Goal: Complete application form

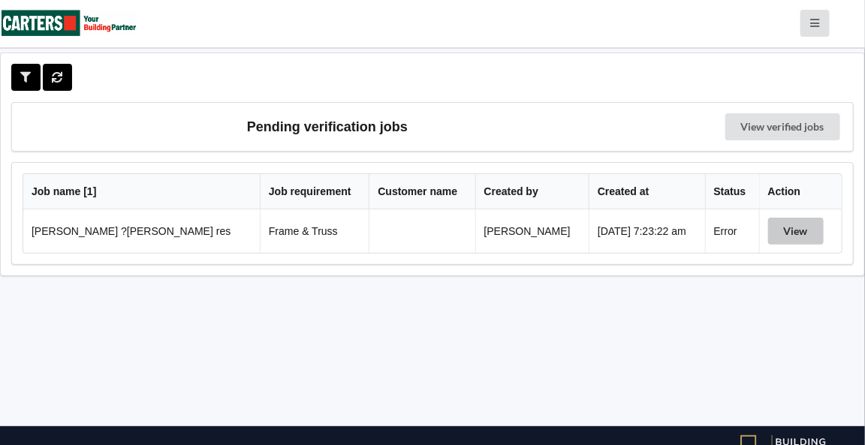
click at [788, 232] on button "View" at bounding box center [796, 231] width 56 height 27
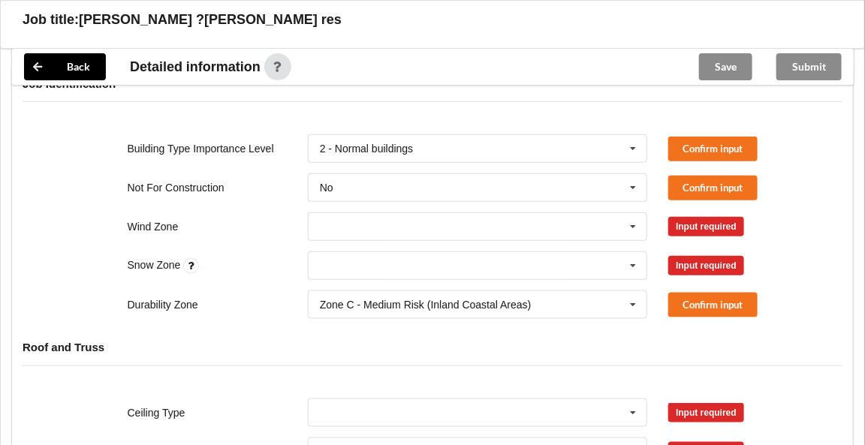
scroll to position [457, 0]
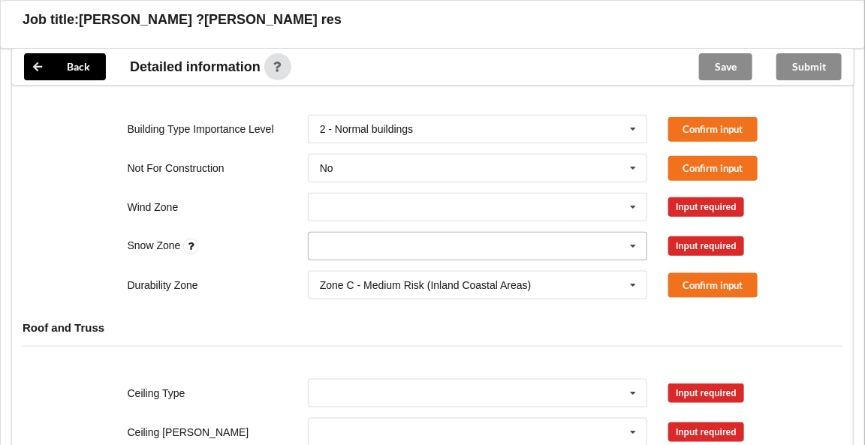
click at [632, 245] on icon at bounding box center [634, 247] width 23 height 28
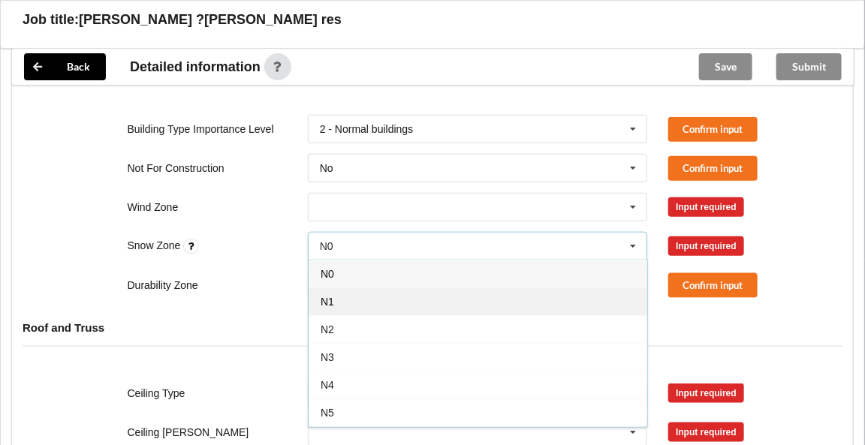
click at [362, 299] on div "N1" at bounding box center [478, 302] width 339 height 28
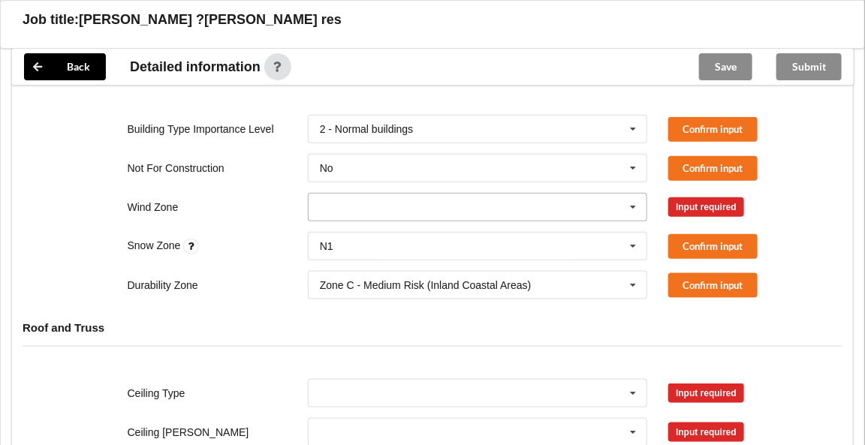
click at [641, 202] on icon at bounding box center [634, 208] width 23 height 28
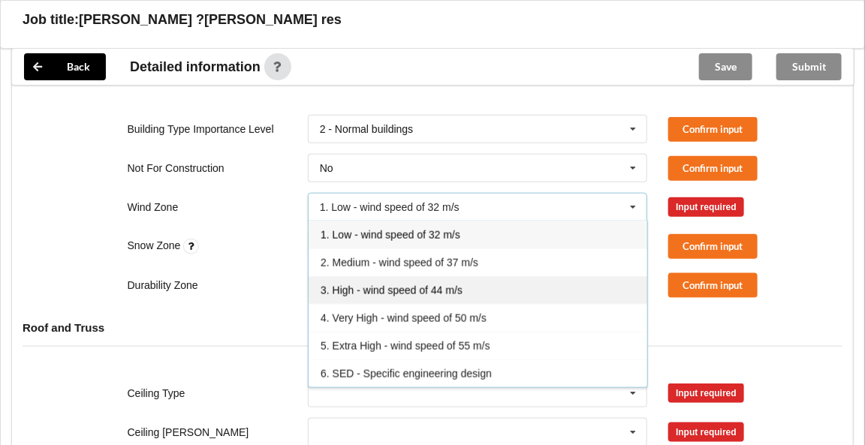
click at [351, 291] on span "3. High - wind speed of 44 m/s" at bounding box center [392, 291] width 142 height 12
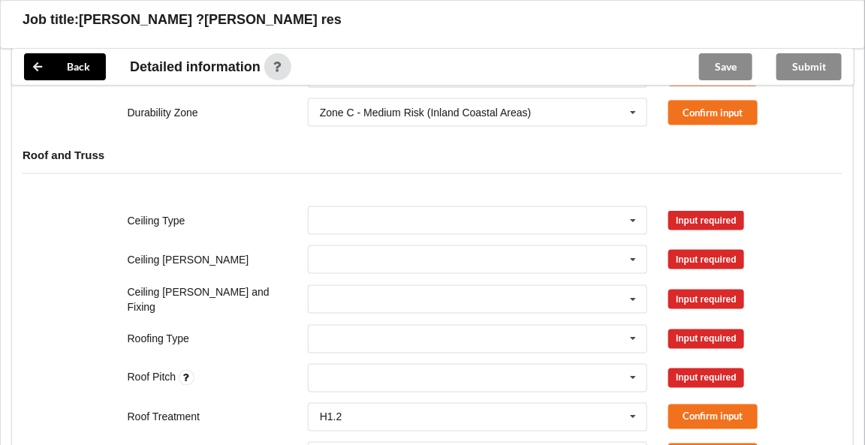
scroll to position [641, 0]
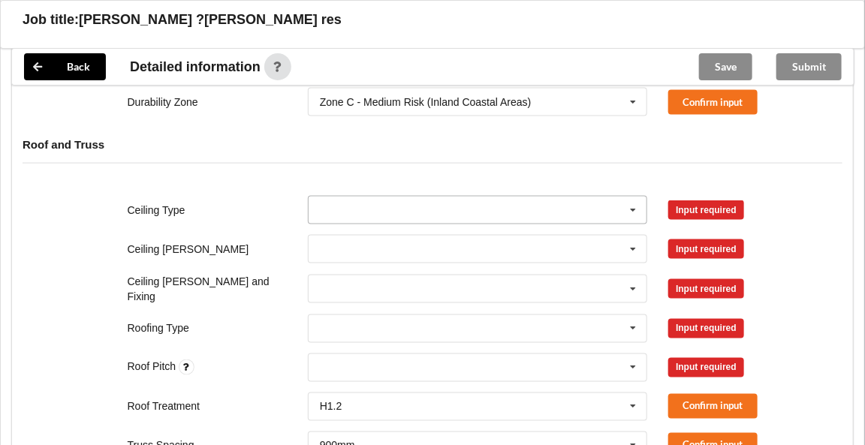
click at [635, 210] on icon at bounding box center [634, 211] width 23 height 28
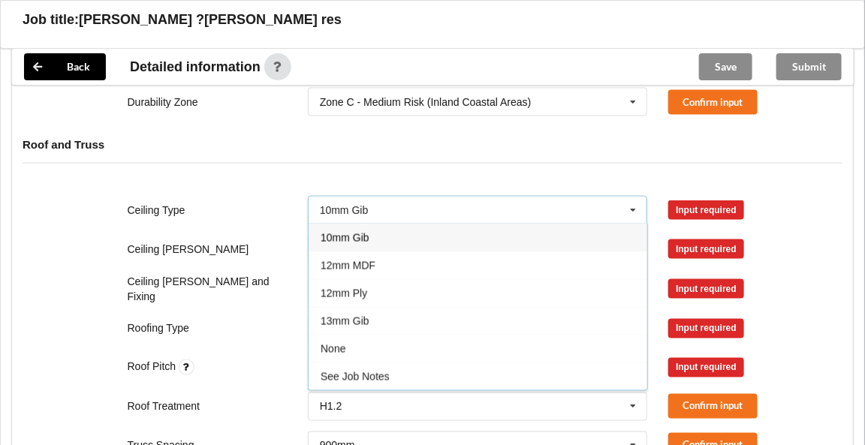
click at [407, 237] on div "10mm Gib" at bounding box center [478, 238] width 339 height 28
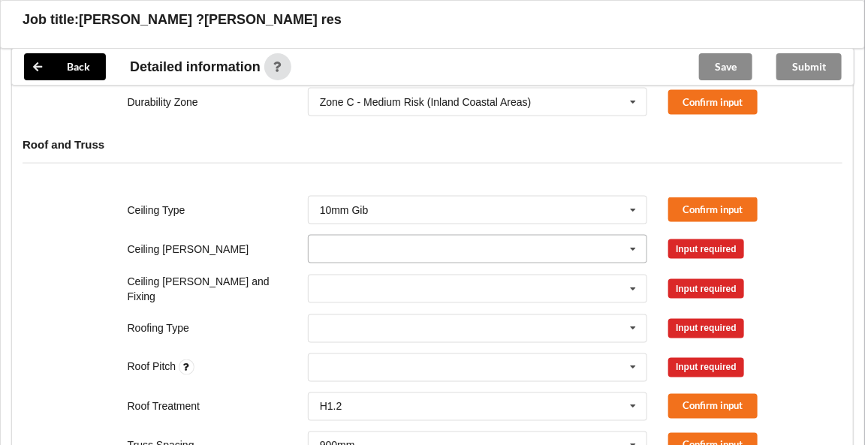
click at [632, 246] on icon at bounding box center [634, 250] width 23 height 28
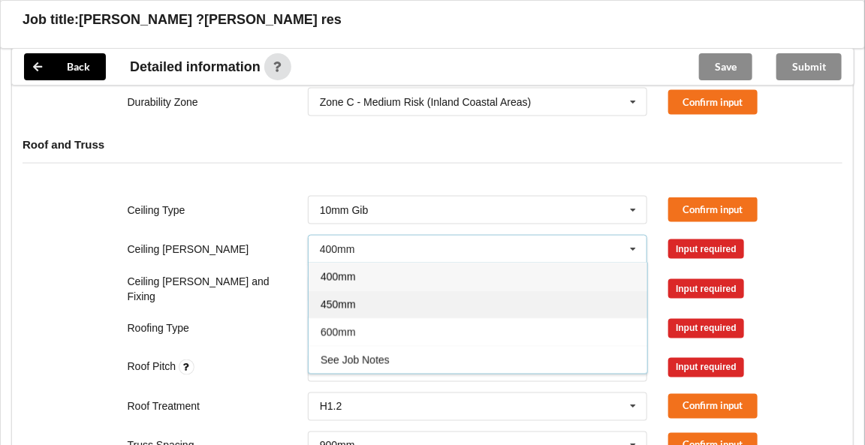
click at [368, 300] on div "450mm" at bounding box center [478, 305] width 339 height 28
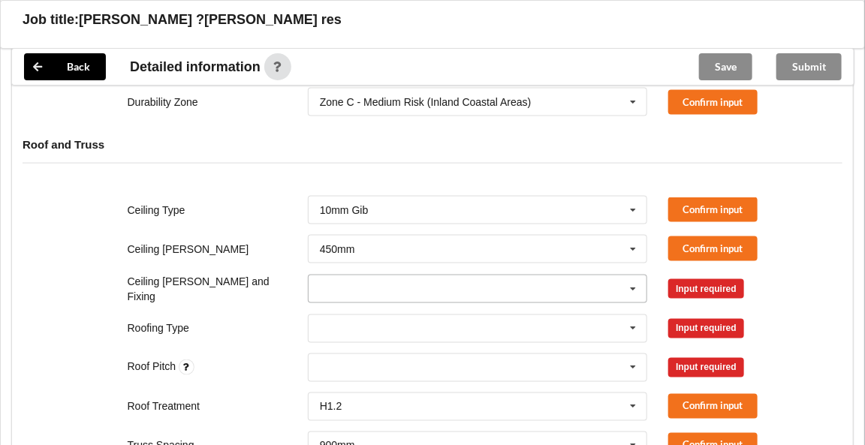
click at [637, 283] on icon at bounding box center [634, 290] width 23 height 28
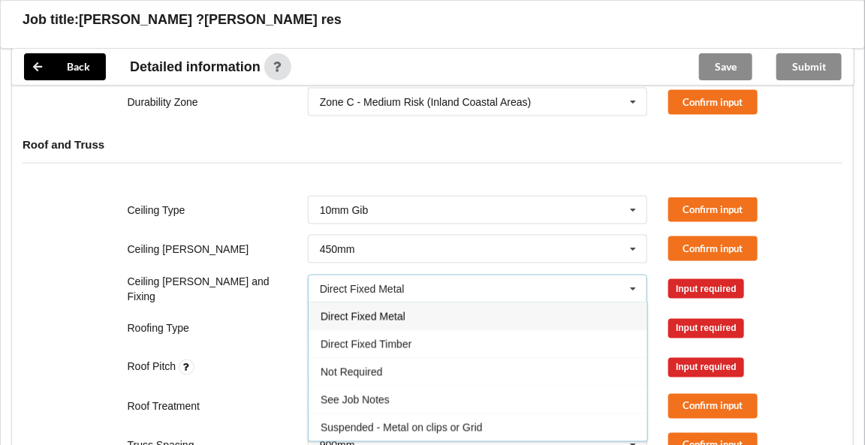
click at [408, 312] on div "Direct Fixed Metal" at bounding box center [478, 317] width 339 height 28
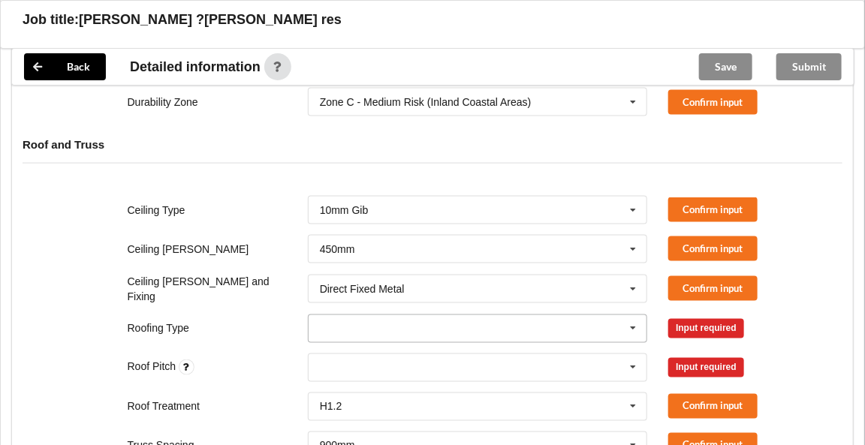
click at [631, 325] on icon at bounding box center [634, 329] width 23 height 28
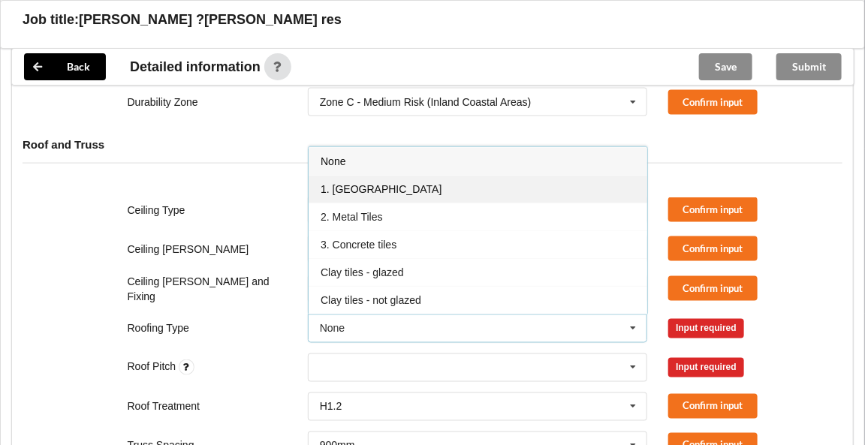
click at [367, 187] on span "1. [GEOGRAPHIC_DATA]" at bounding box center [381, 189] width 121 height 12
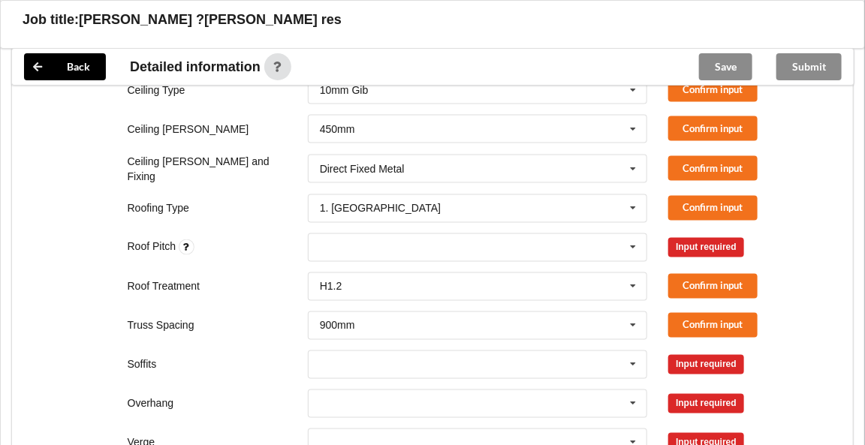
scroll to position [769, 0]
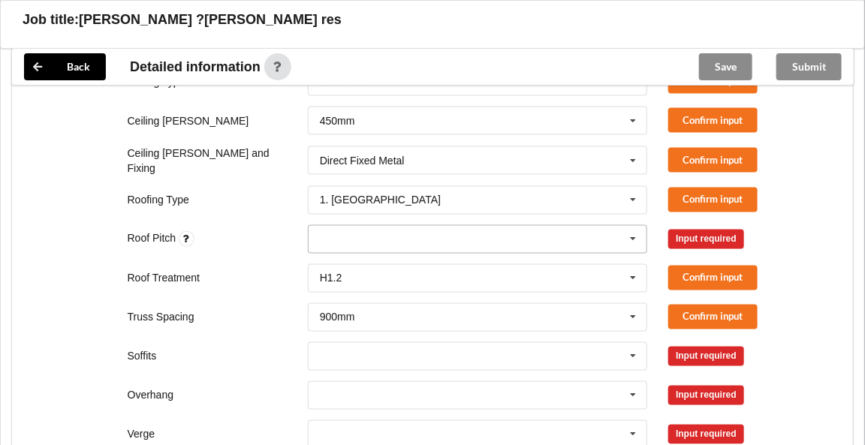
click at [632, 233] on icon at bounding box center [634, 240] width 23 height 28
click at [823, 215] on div "Ceiling Type 10mm Gib 10mm Gib 12mm MDF 12mm Ply 13mm Gib None See Job Notes Co…" at bounding box center [432, 356] width 841 height 598
click at [639, 354] on icon at bounding box center [634, 357] width 23 height 28
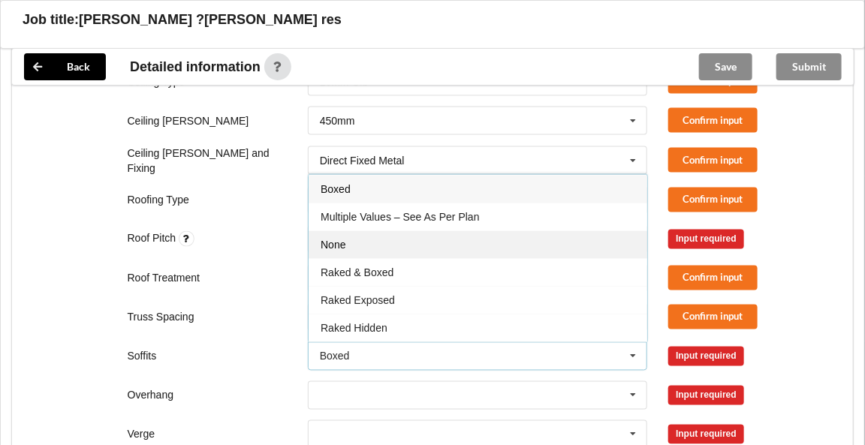
click at [353, 237] on div "None" at bounding box center [478, 245] width 339 height 28
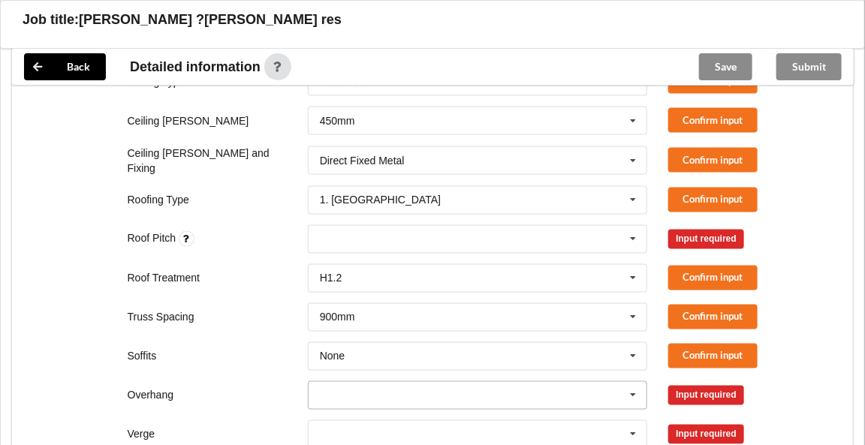
click at [639, 396] on icon at bounding box center [634, 396] width 23 height 28
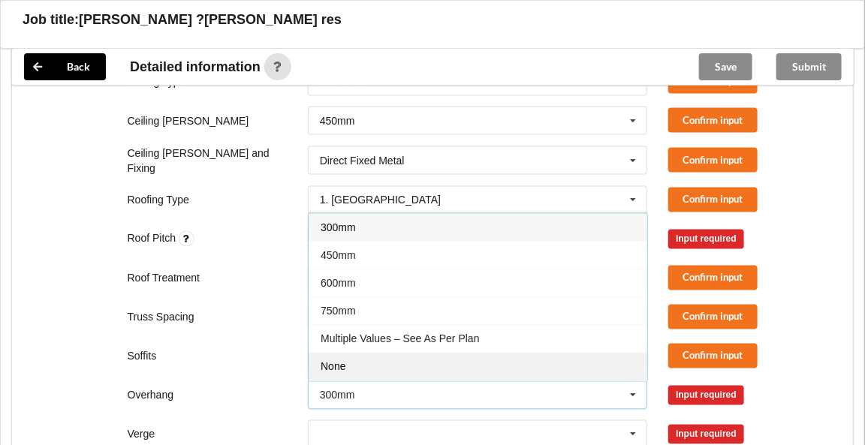
click at [359, 363] on div "None" at bounding box center [478, 367] width 339 height 28
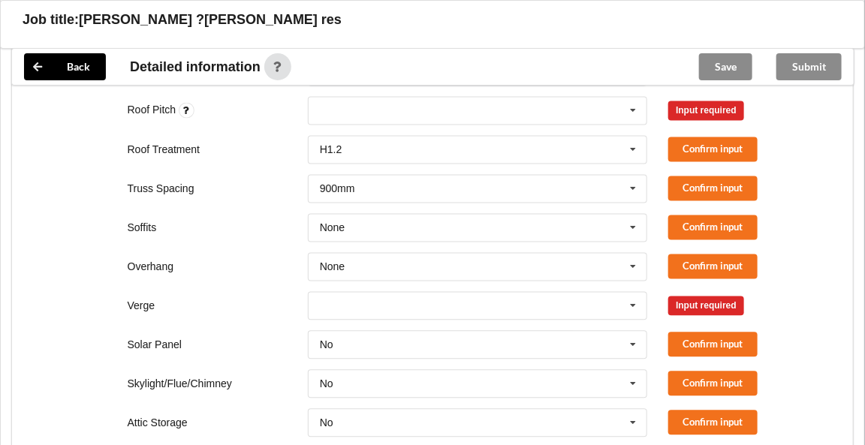
scroll to position [908, 0]
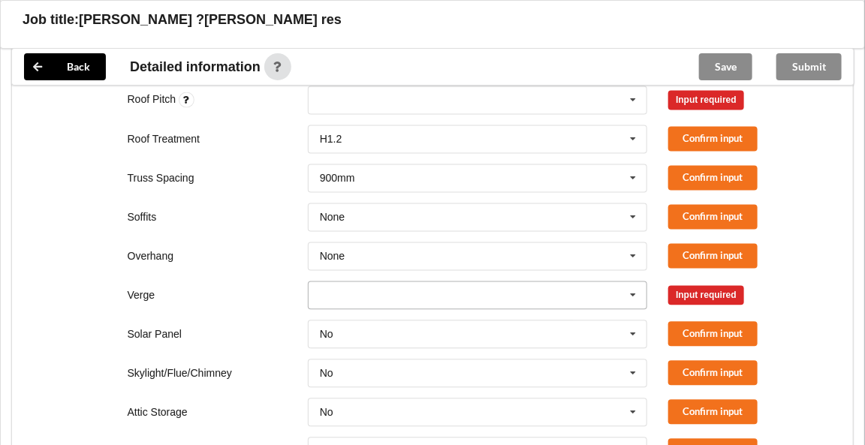
click at [634, 291] on icon at bounding box center [634, 296] width 23 height 28
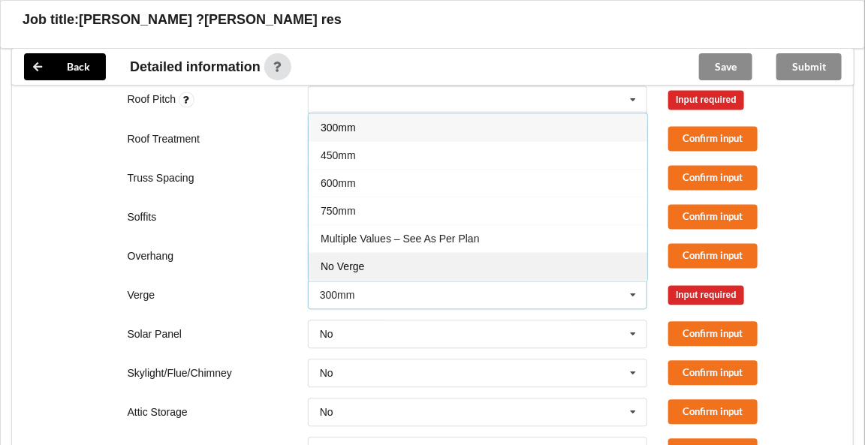
click at [411, 264] on div "No Verge" at bounding box center [478, 267] width 339 height 28
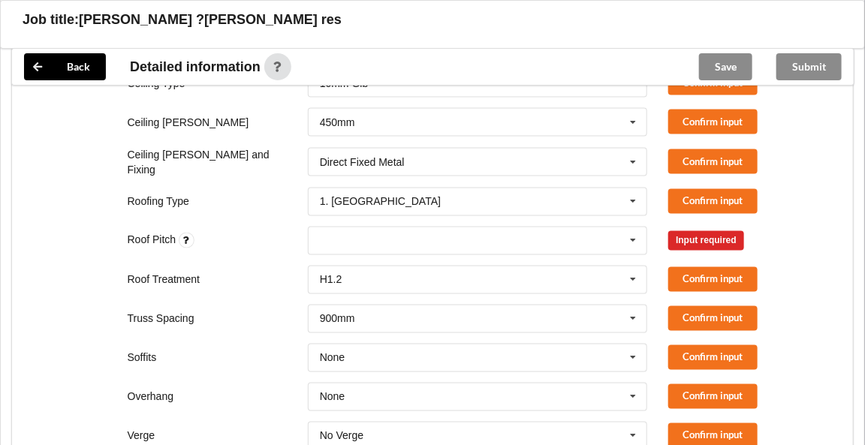
scroll to position [764, 0]
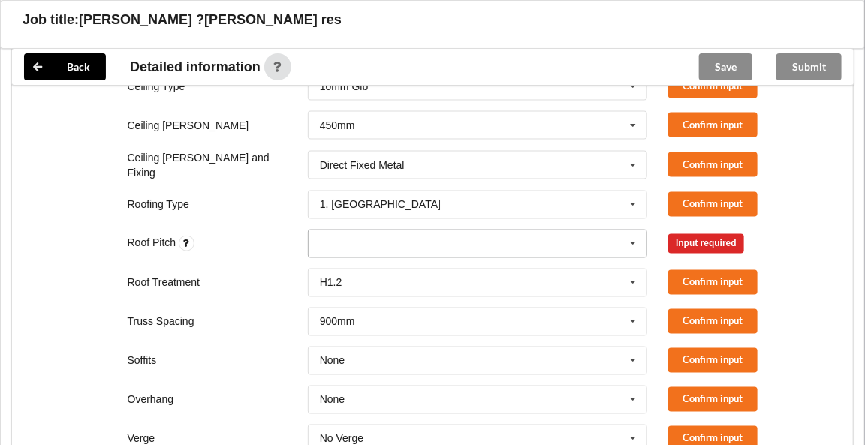
click at [320, 237] on input "text" at bounding box center [330, 243] width 23 height 13
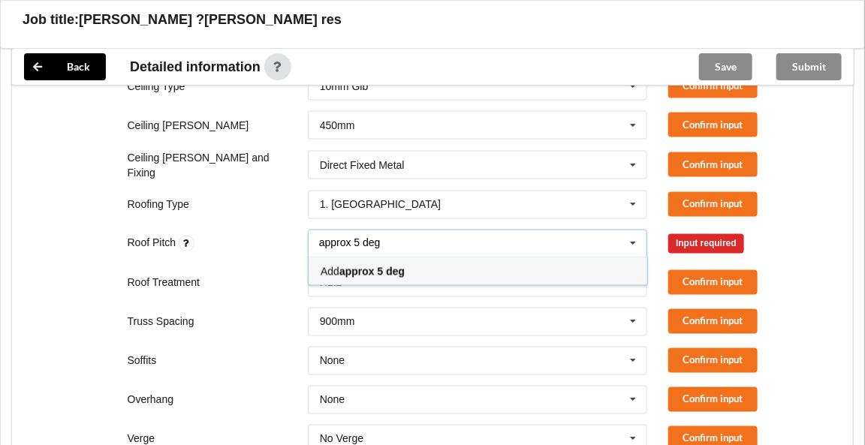
type input "approx 5 deg"
click at [372, 266] on b "approx 5 deg" at bounding box center [371, 272] width 65 height 12
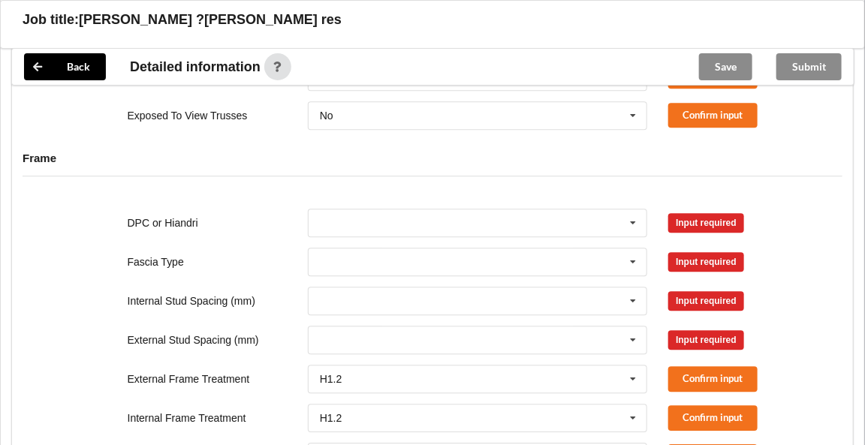
scroll to position [1286, 0]
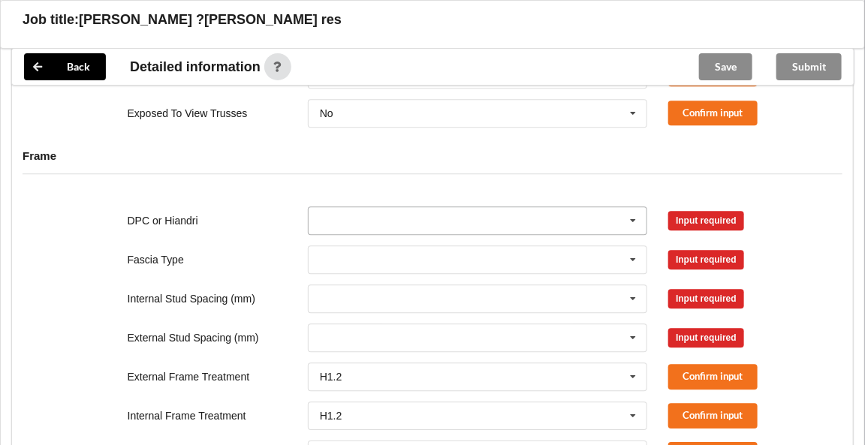
click at [636, 214] on icon at bounding box center [634, 221] width 23 height 28
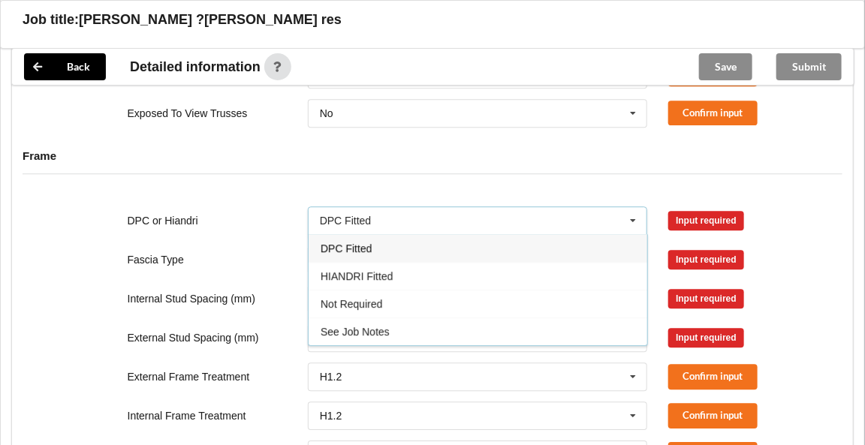
click at [361, 243] on span "DPC Fitted" at bounding box center [346, 249] width 51 height 12
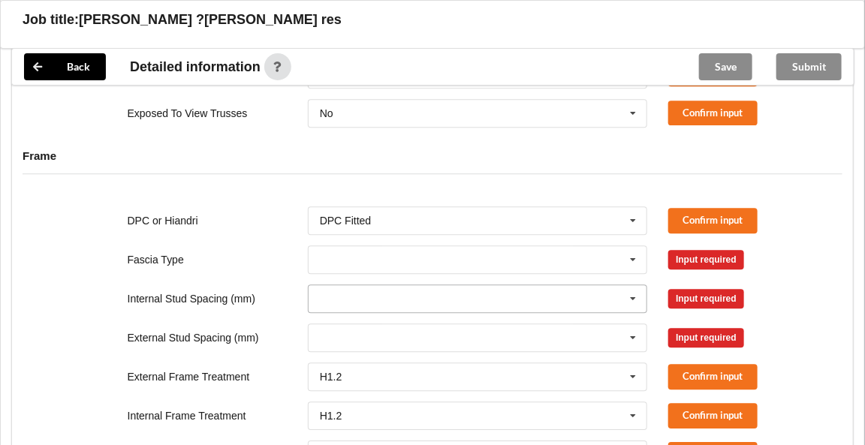
click at [634, 297] on icon at bounding box center [634, 299] width 23 height 28
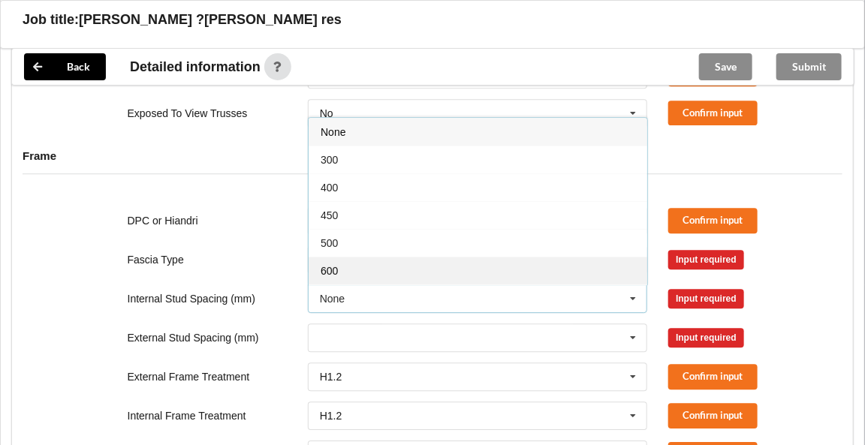
click at [365, 264] on div "600" at bounding box center [478, 271] width 339 height 28
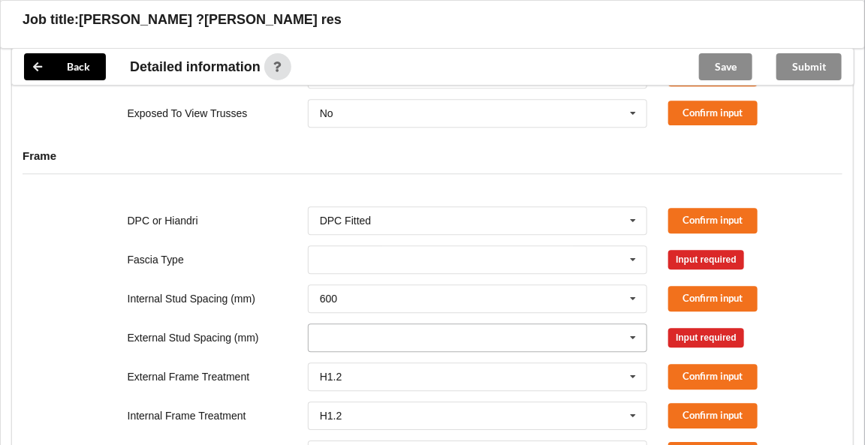
click at [636, 334] on icon at bounding box center [634, 338] width 23 height 28
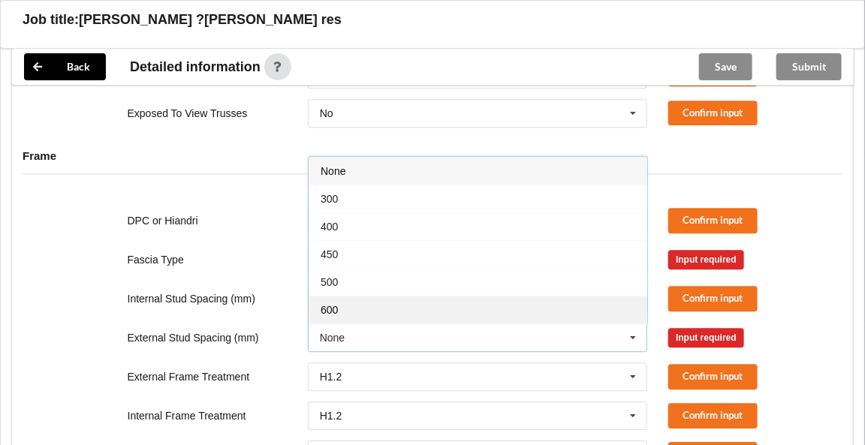
click at [383, 300] on div "600" at bounding box center [478, 310] width 339 height 28
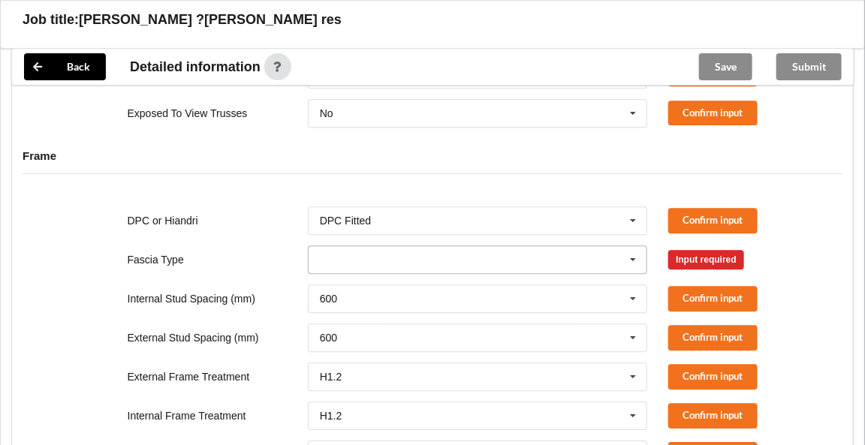
click at [632, 253] on icon at bounding box center [634, 260] width 23 height 28
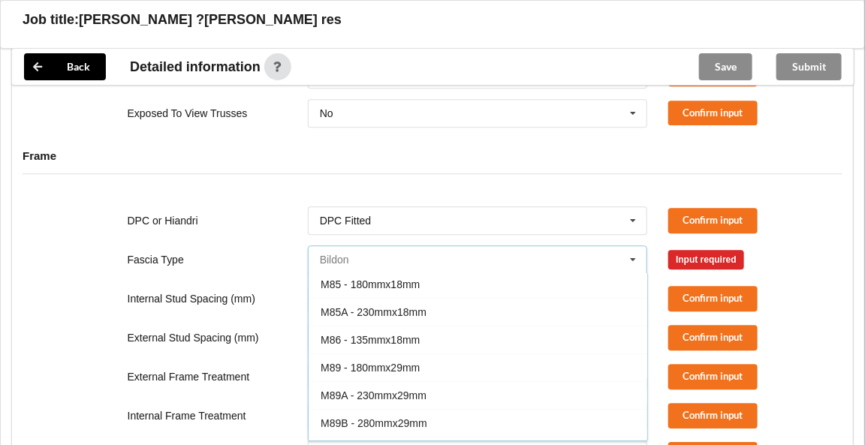
scroll to position [94, 0]
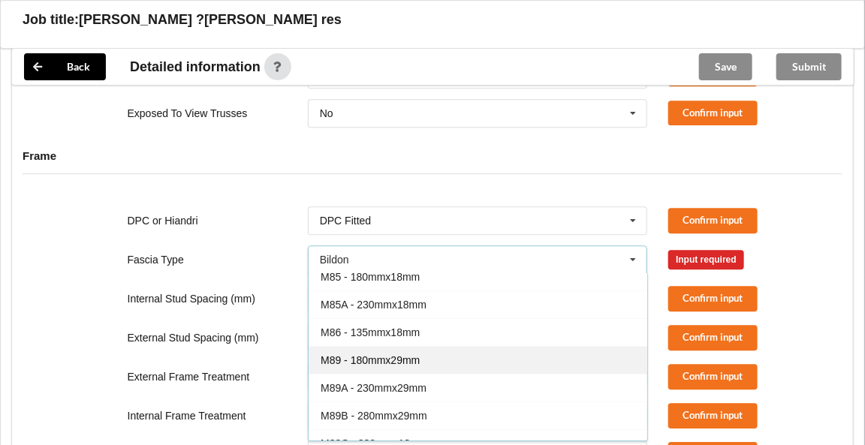
click at [405, 354] on span "M89 - 180mmx29mm" at bounding box center [370, 360] width 99 height 12
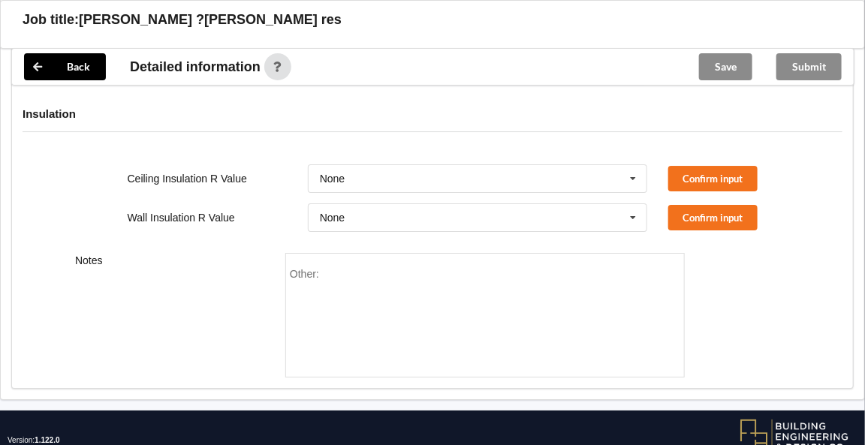
scroll to position [1675, 0]
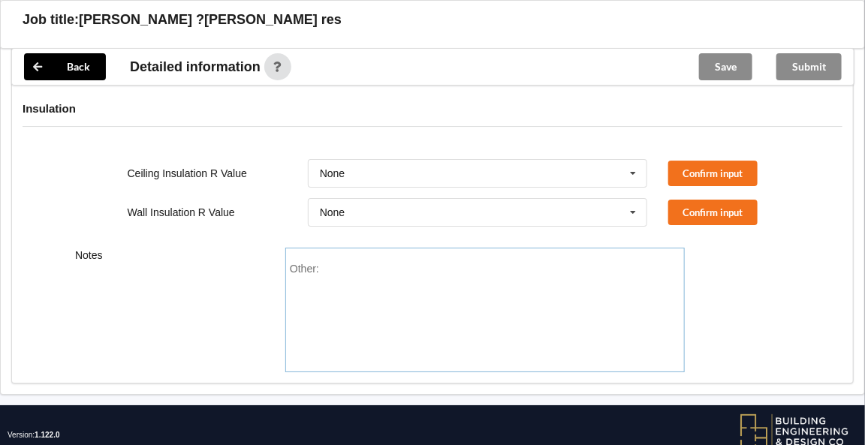
click at [324, 252] on div "Other:" at bounding box center [484, 310] width 399 height 125
click at [635, 167] on icon at bounding box center [634, 174] width 23 height 28
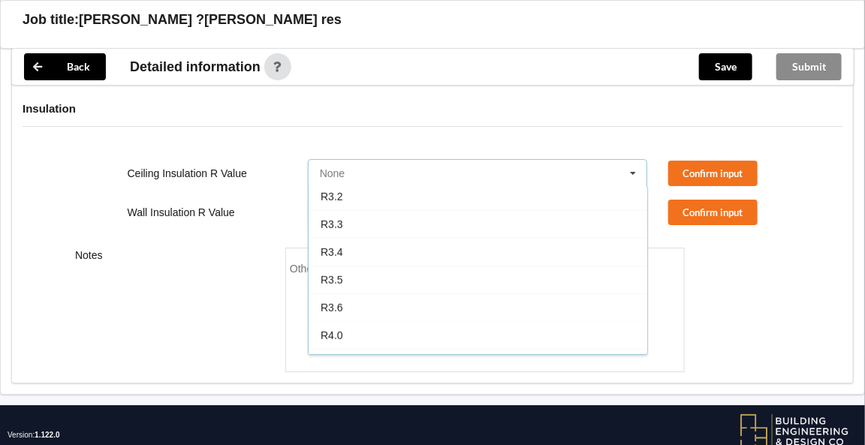
scroll to position [404, 0]
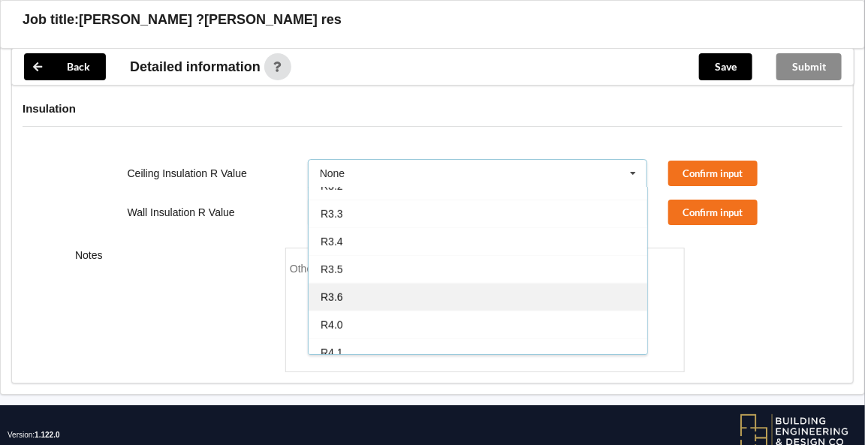
click at [386, 291] on div "R3.6" at bounding box center [478, 297] width 339 height 28
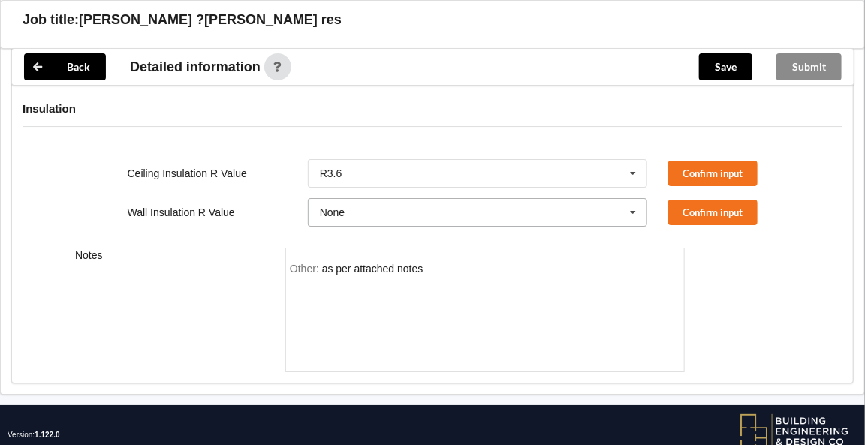
click at [634, 212] on icon at bounding box center [634, 213] width 23 height 28
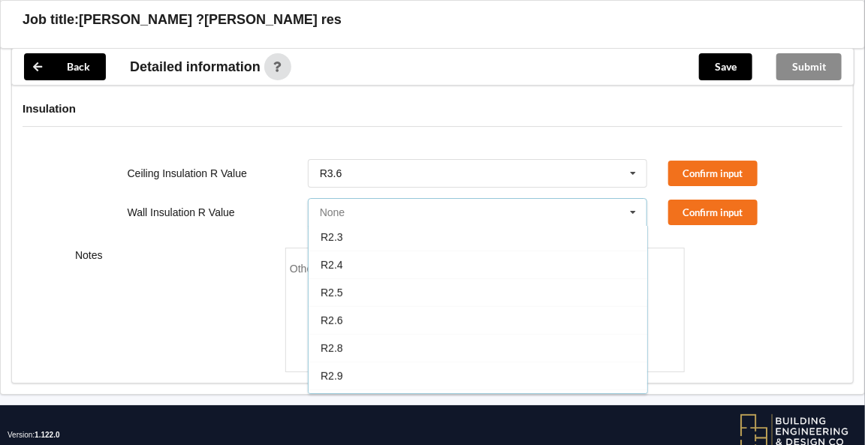
scroll to position [333, 0]
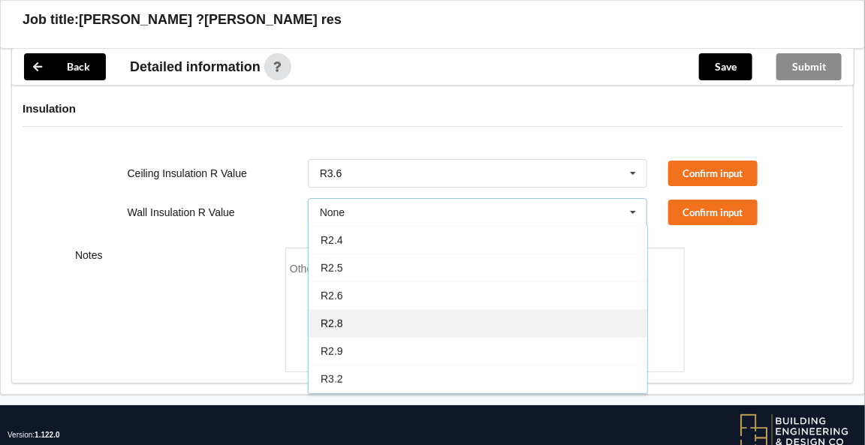
click at [391, 314] on div "R2.8" at bounding box center [478, 323] width 339 height 28
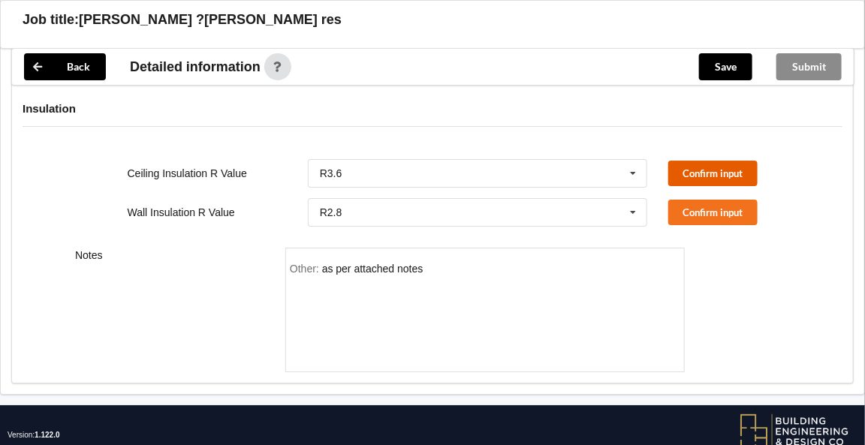
click at [705, 170] on button "Confirm input" at bounding box center [712, 173] width 89 height 25
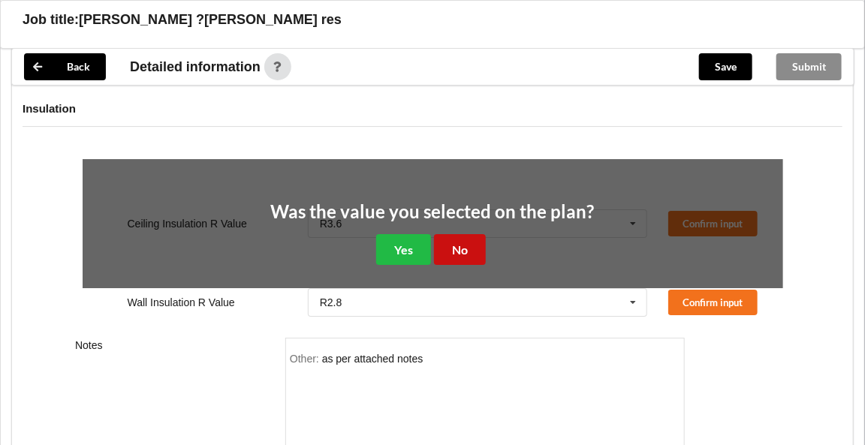
click at [454, 245] on button "No" at bounding box center [460, 249] width 52 height 31
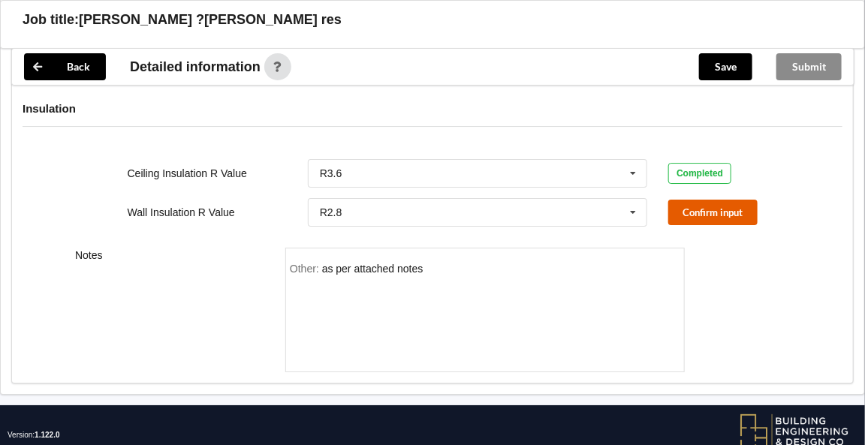
click at [699, 213] on button "Confirm input" at bounding box center [712, 212] width 89 height 25
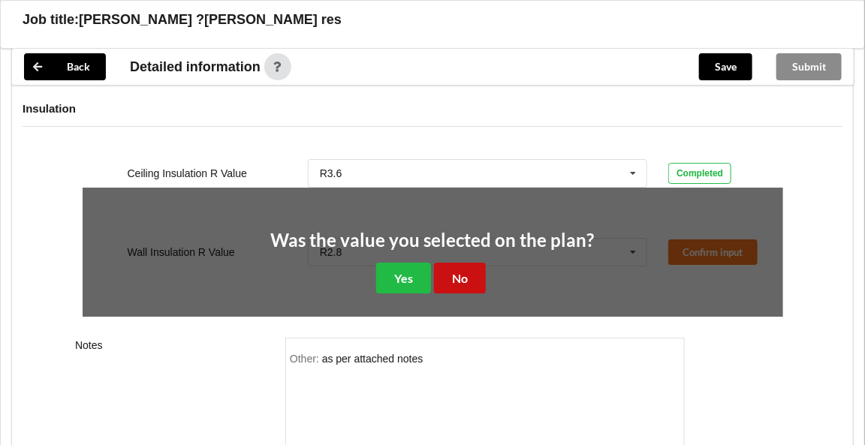
click at [460, 270] on button "No" at bounding box center [460, 278] width 52 height 31
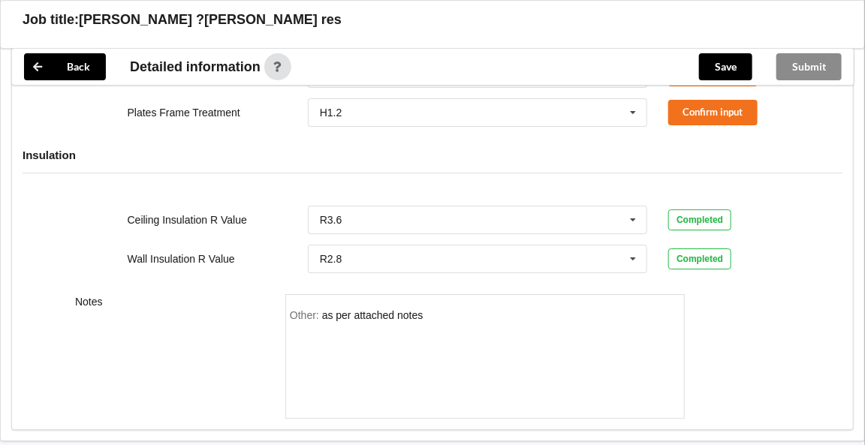
scroll to position [1636, 0]
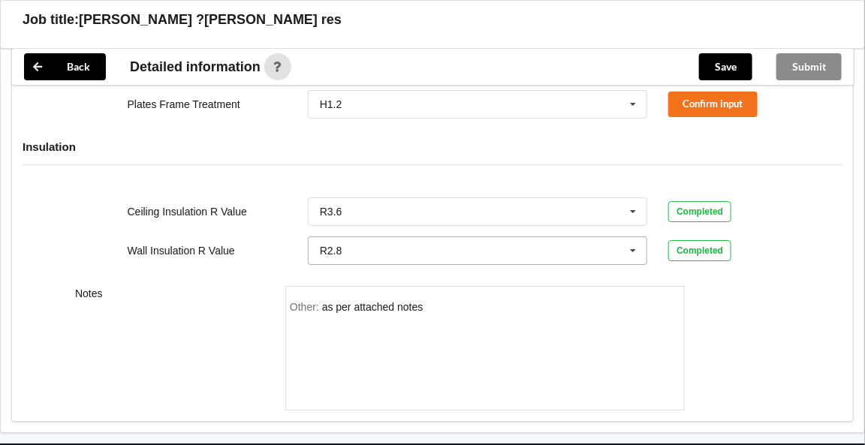
click at [638, 243] on icon at bounding box center [634, 251] width 23 height 28
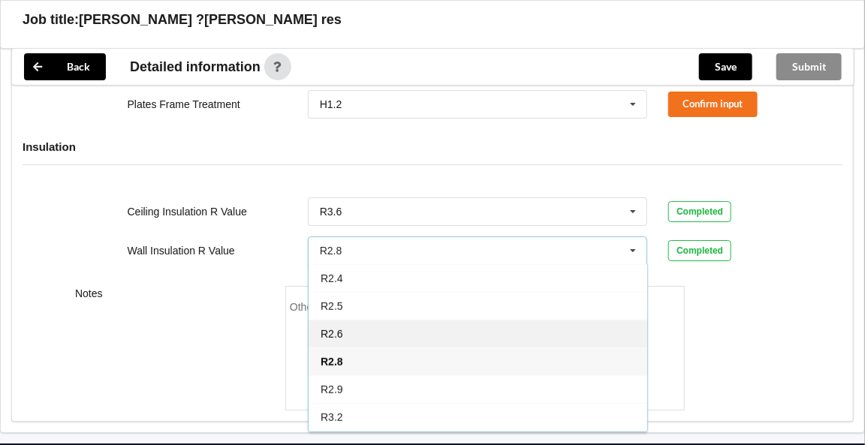
click at [364, 327] on div "R2.6" at bounding box center [478, 334] width 339 height 28
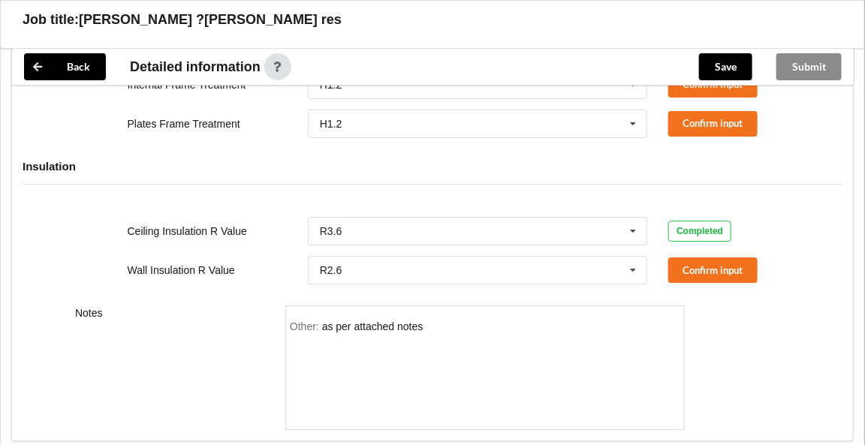
scroll to position [1619, 0]
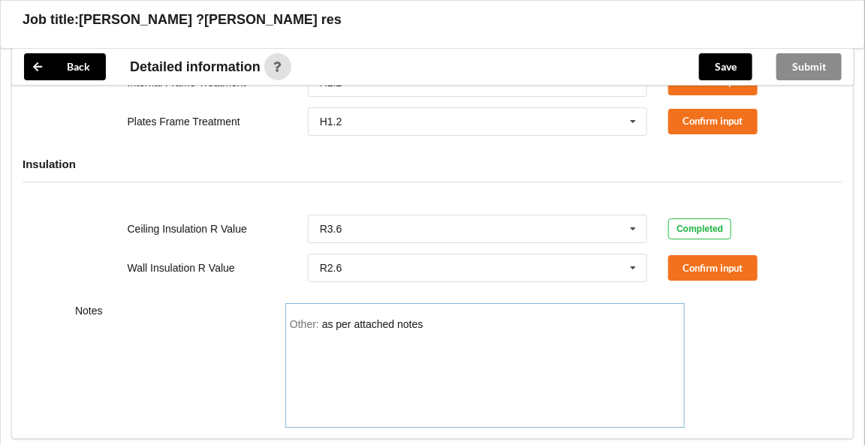
click at [321, 318] on span "Other:" at bounding box center [306, 324] width 32 height 12
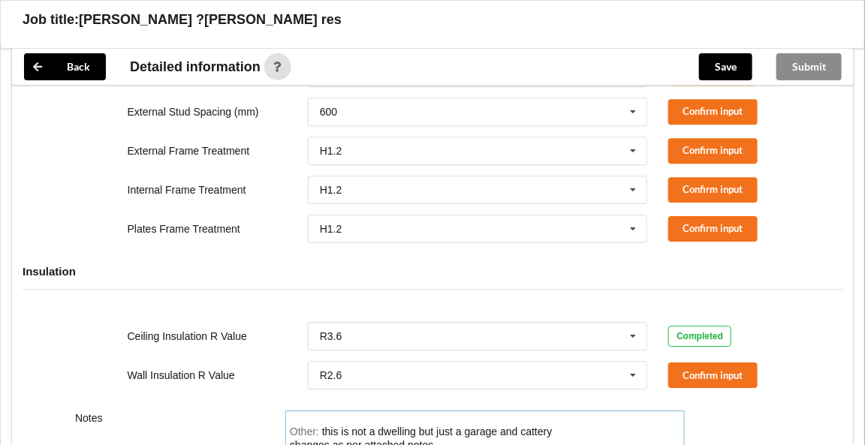
scroll to position [1509, 0]
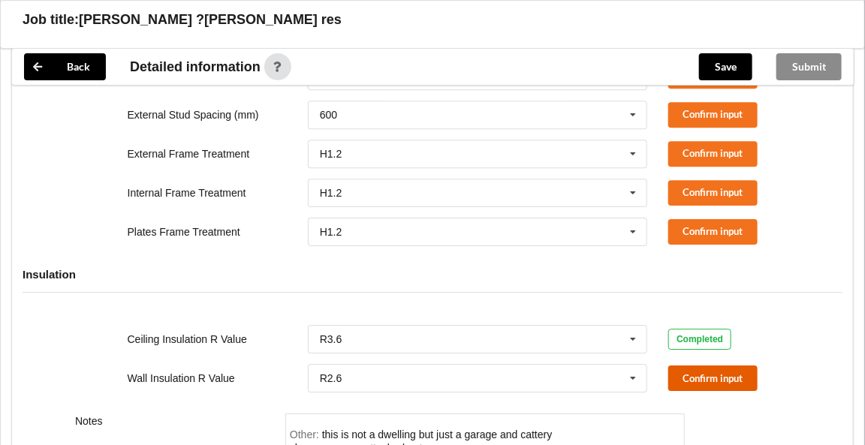
click at [695, 369] on button "Confirm input" at bounding box center [712, 378] width 89 height 25
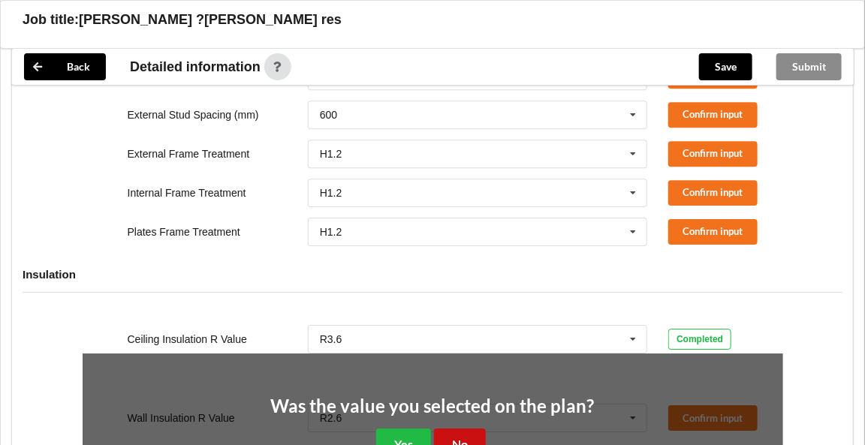
click at [472, 429] on button "No" at bounding box center [460, 444] width 52 height 31
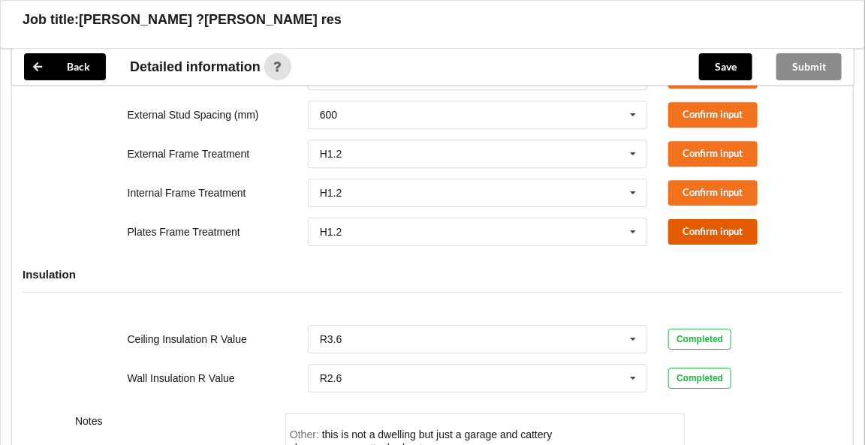
click at [693, 225] on button "Confirm input" at bounding box center [712, 231] width 89 height 25
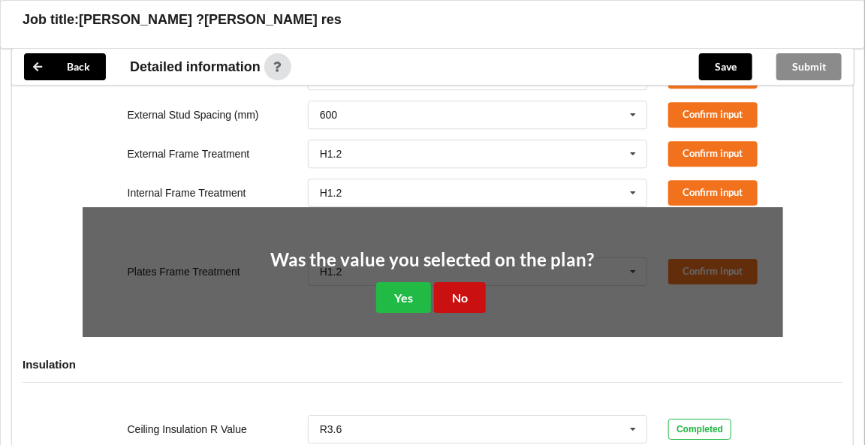
click at [474, 293] on button "No" at bounding box center [460, 297] width 52 height 31
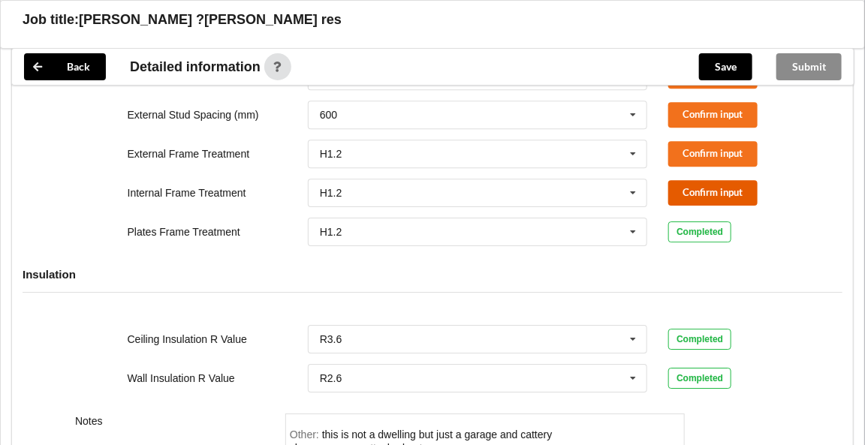
click at [695, 191] on button "Confirm input" at bounding box center [712, 192] width 89 height 25
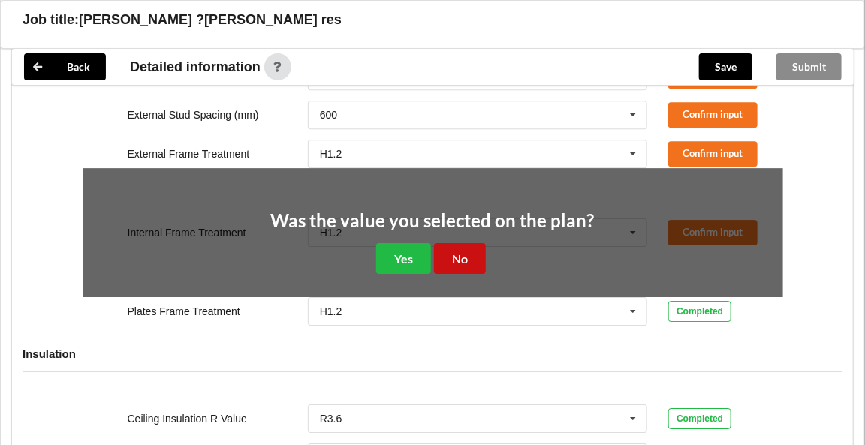
click at [468, 257] on button "No" at bounding box center [460, 258] width 52 height 31
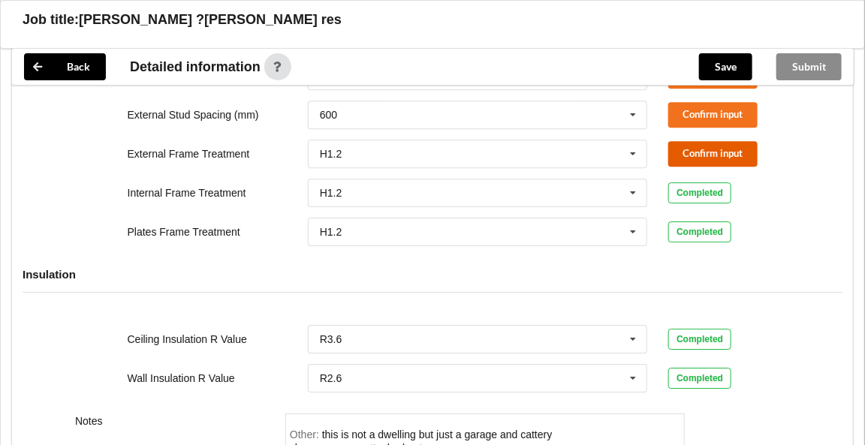
click at [695, 149] on button "Confirm input" at bounding box center [712, 153] width 89 height 25
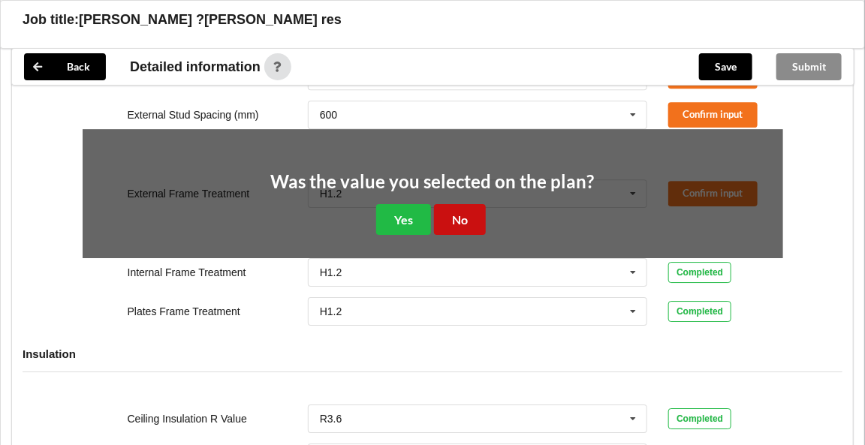
click at [463, 219] on button "No" at bounding box center [460, 219] width 52 height 31
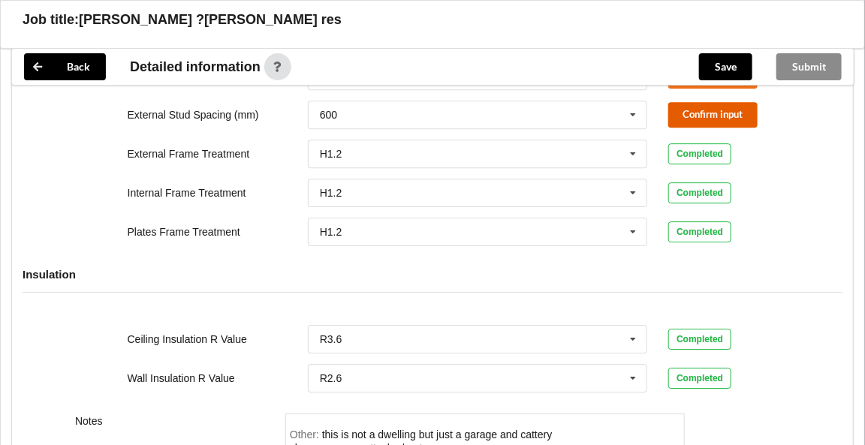
click at [680, 108] on button "Confirm input" at bounding box center [712, 114] width 89 height 25
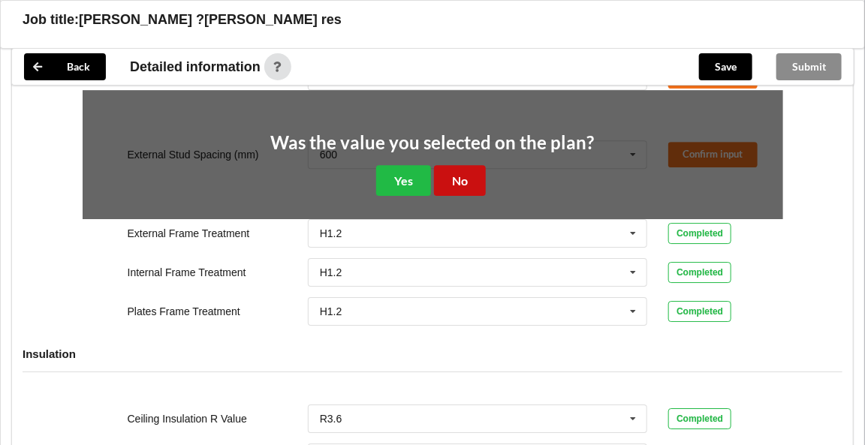
click at [469, 176] on button "No" at bounding box center [460, 180] width 52 height 31
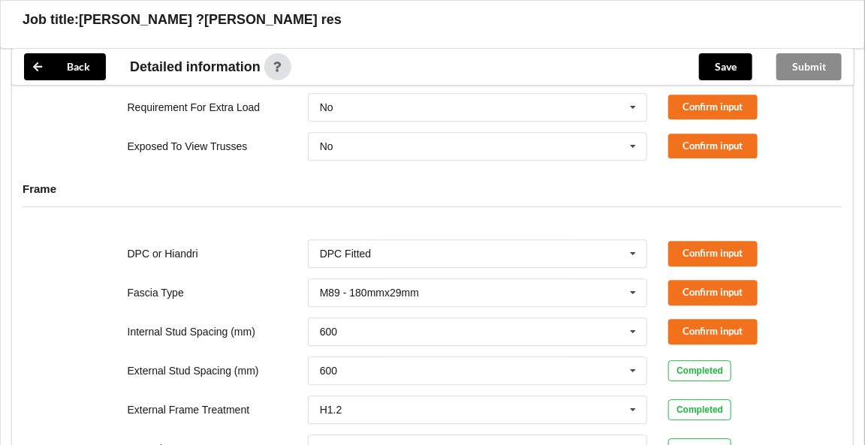
scroll to position [1203, 0]
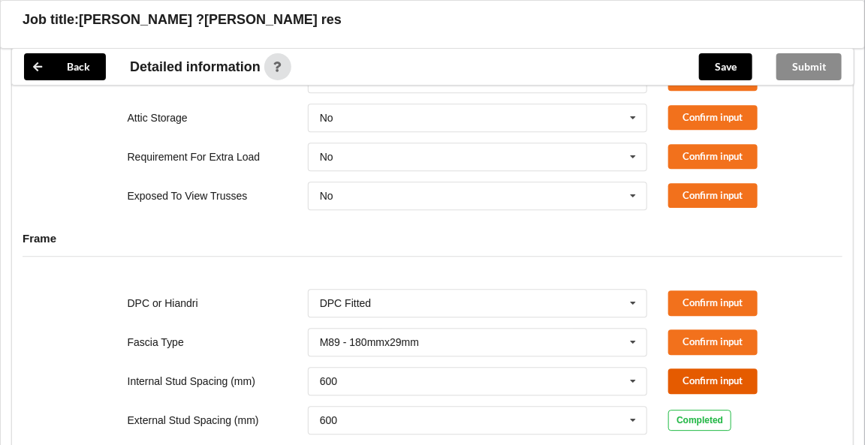
click at [711, 381] on button "Confirm input" at bounding box center [712, 381] width 89 height 25
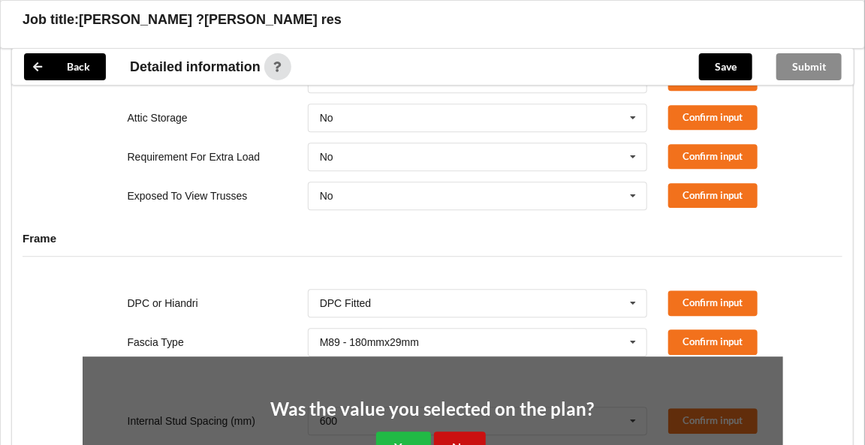
click at [469, 435] on button "No" at bounding box center [460, 447] width 52 height 31
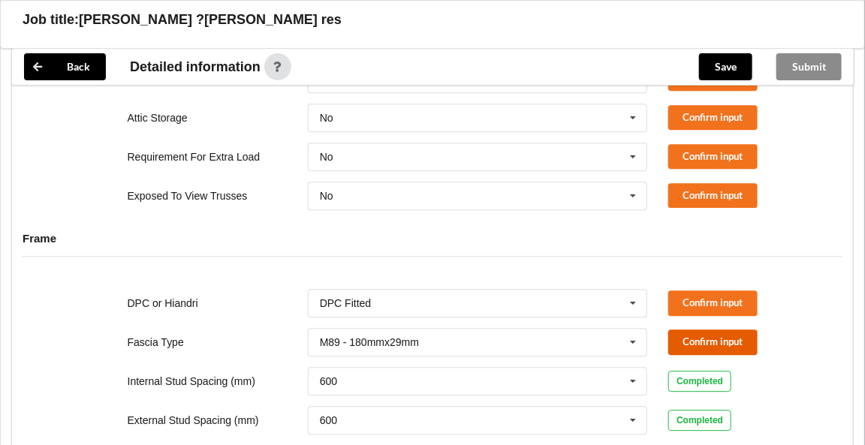
click at [697, 344] on button "Confirm input" at bounding box center [712, 342] width 89 height 25
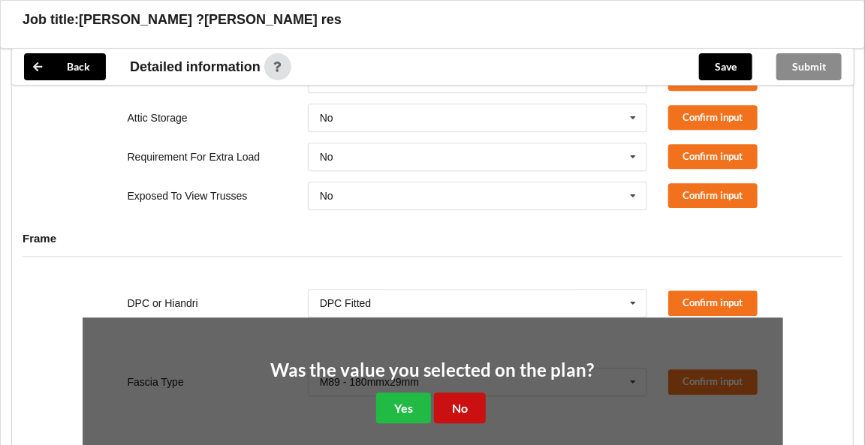
click at [463, 396] on button "No" at bounding box center [460, 408] width 52 height 31
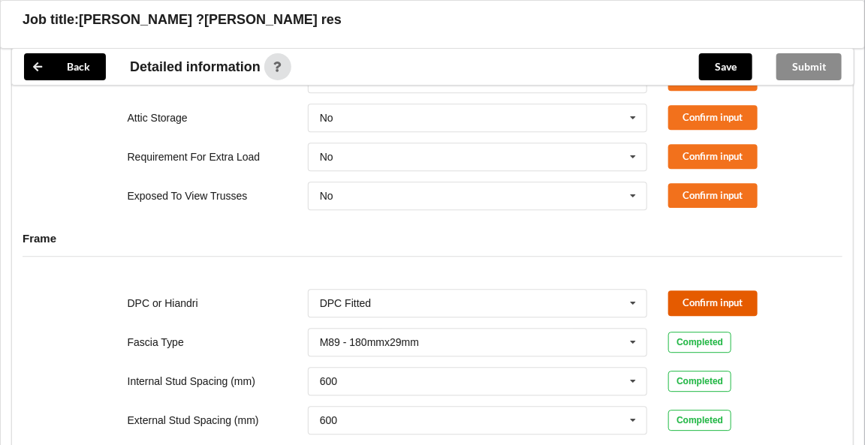
click at [691, 294] on button "Confirm input" at bounding box center [712, 303] width 89 height 25
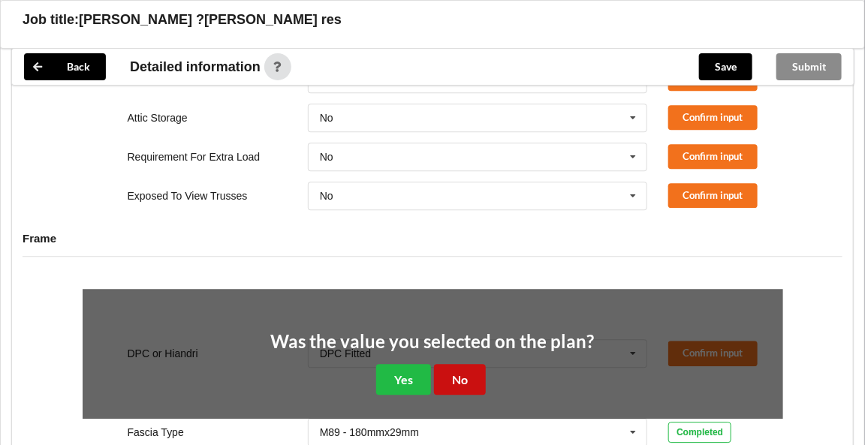
click at [466, 367] on button "No" at bounding box center [460, 379] width 52 height 31
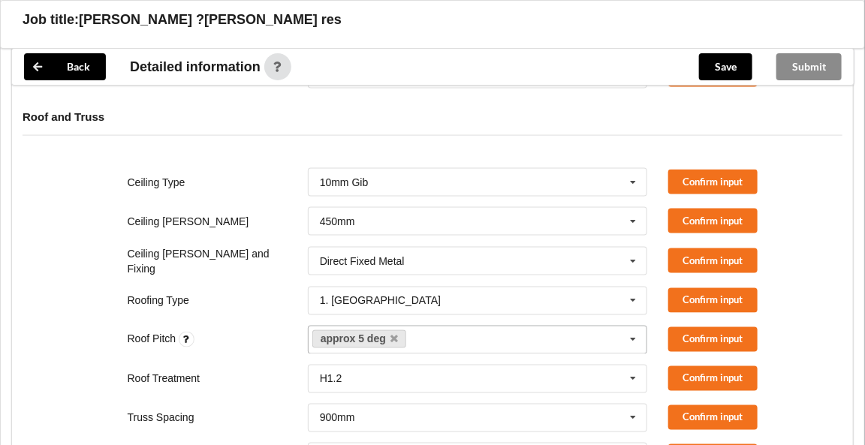
scroll to position [666, 0]
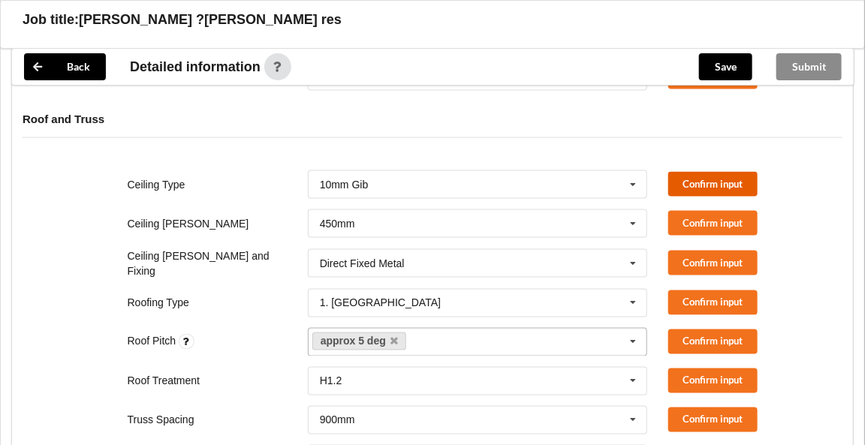
click at [704, 180] on button "Confirm input" at bounding box center [712, 184] width 89 height 25
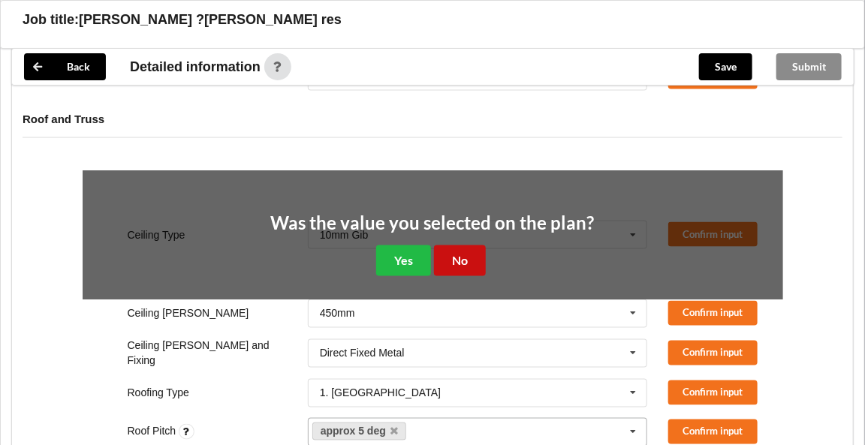
click at [460, 255] on button "No" at bounding box center [460, 261] width 52 height 31
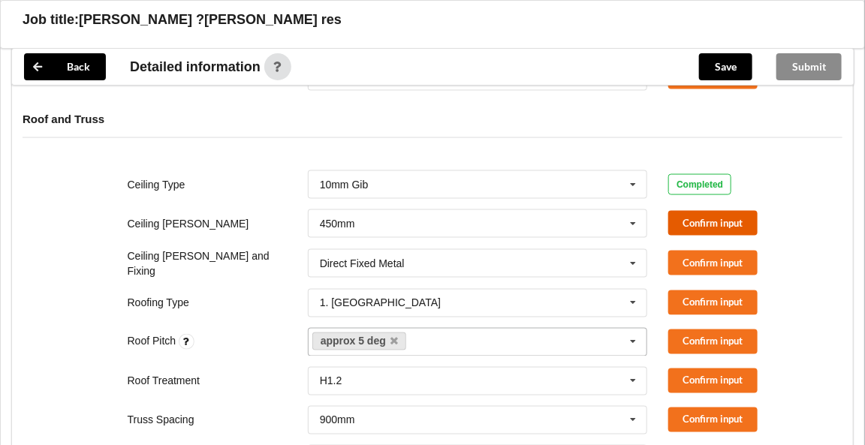
click at [735, 222] on button "Confirm input" at bounding box center [712, 223] width 89 height 25
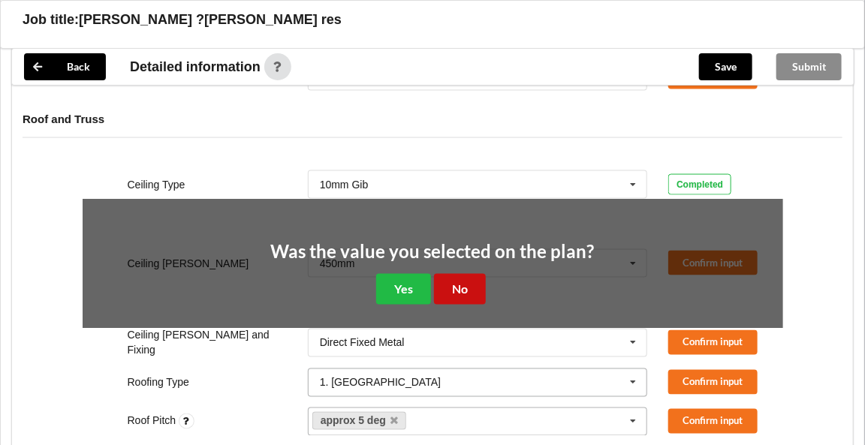
click at [453, 282] on button "No" at bounding box center [460, 289] width 52 height 31
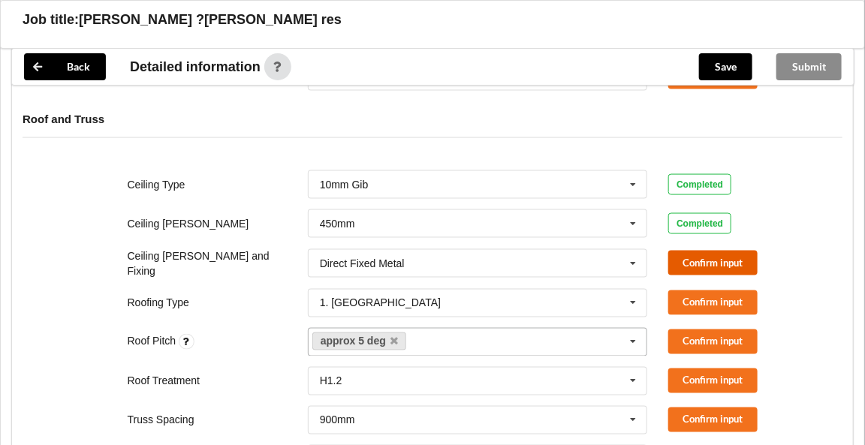
click at [697, 255] on button "Confirm input" at bounding box center [712, 263] width 89 height 25
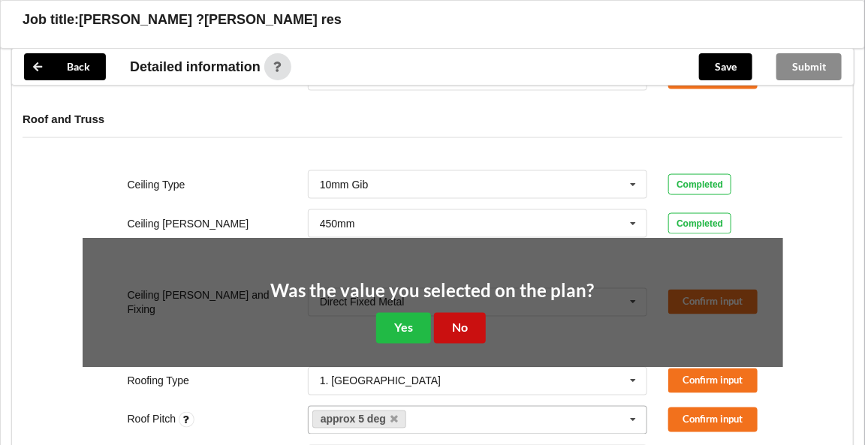
click at [451, 321] on button "No" at bounding box center [460, 328] width 52 height 31
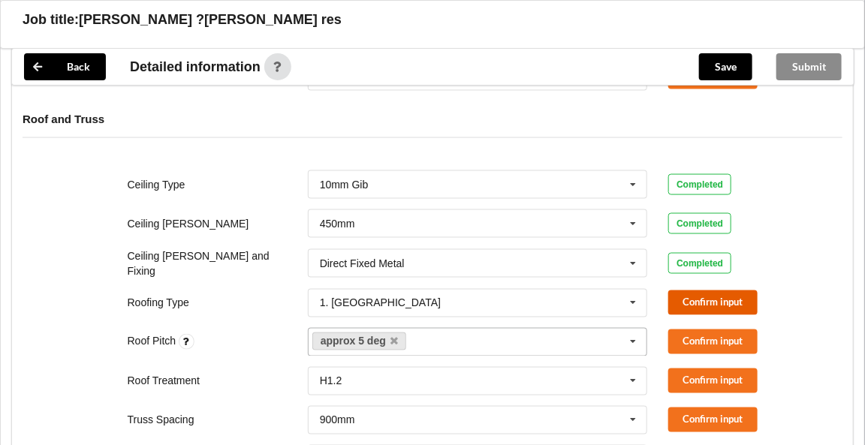
click at [683, 295] on button "Confirm input" at bounding box center [712, 303] width 89 height 25
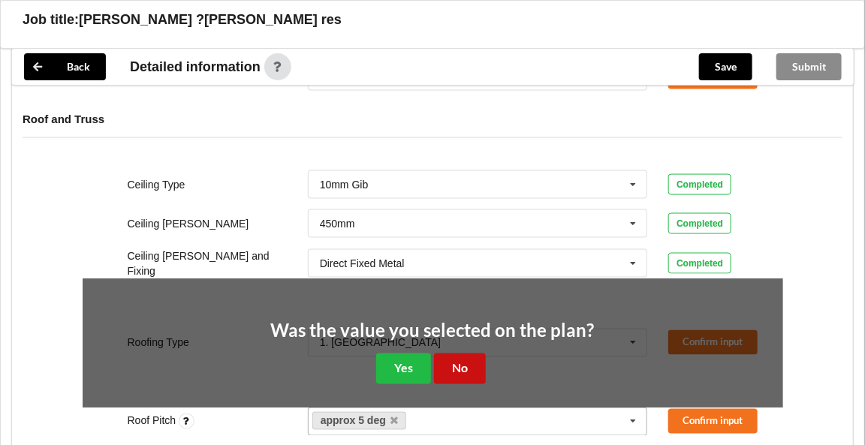
click at [466, 360] on button "No" at bounding box center [460, 369] width 52 height 31
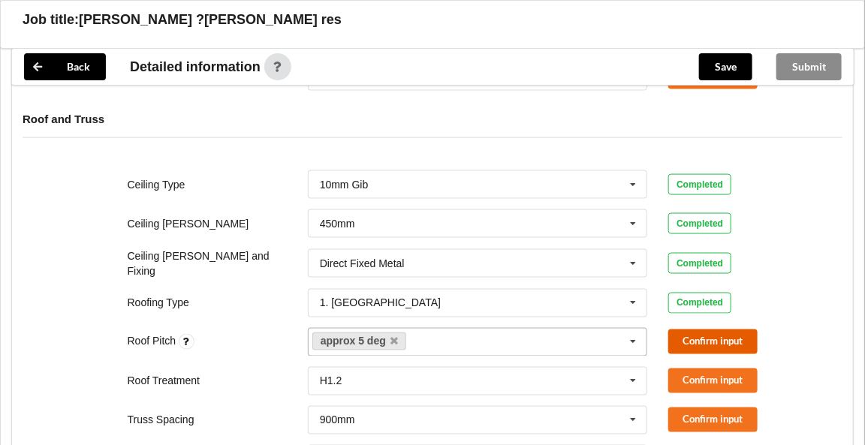
click at [704, 330] on button "Confirm input" at bounding box center [712, 342] width 89 height 25
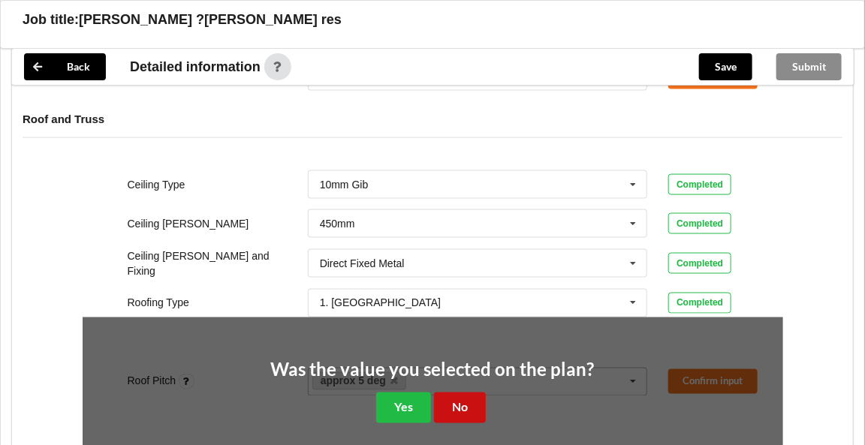
click at [460, 402] on button "No" at bounding box center [460, 408] width 52 height 31
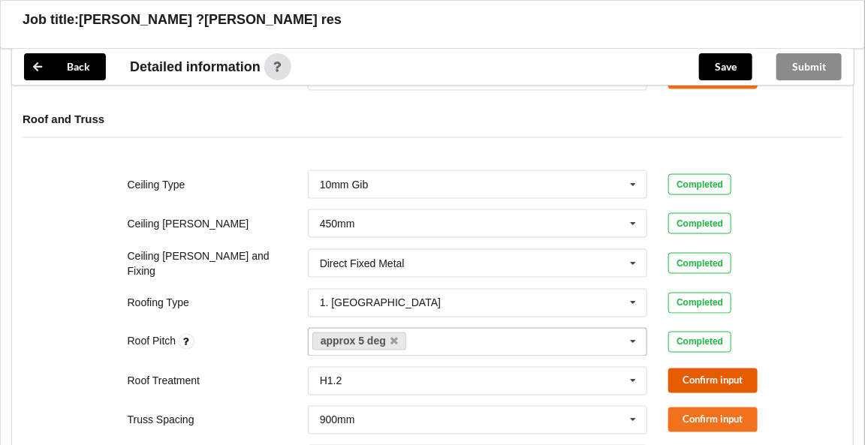
click at [686, 374] on button "Confirm input" at bounding box center [712, 381] width 89 height 25
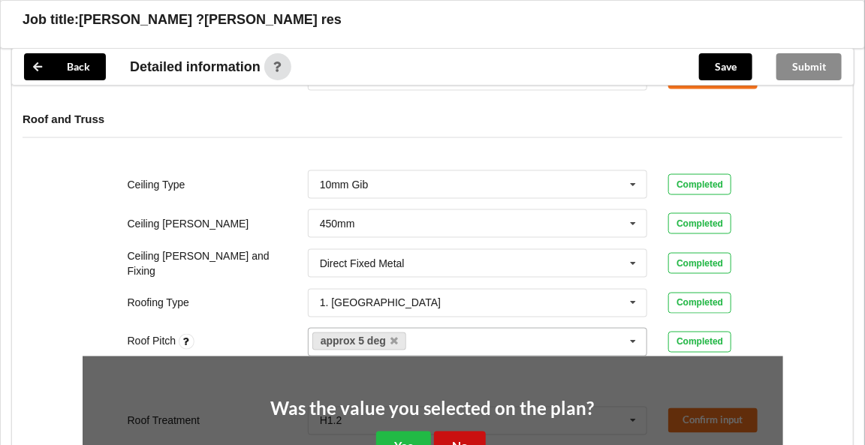
click at [470, 433] on button "No" at bounding box center [460, 447] width 52 height 31
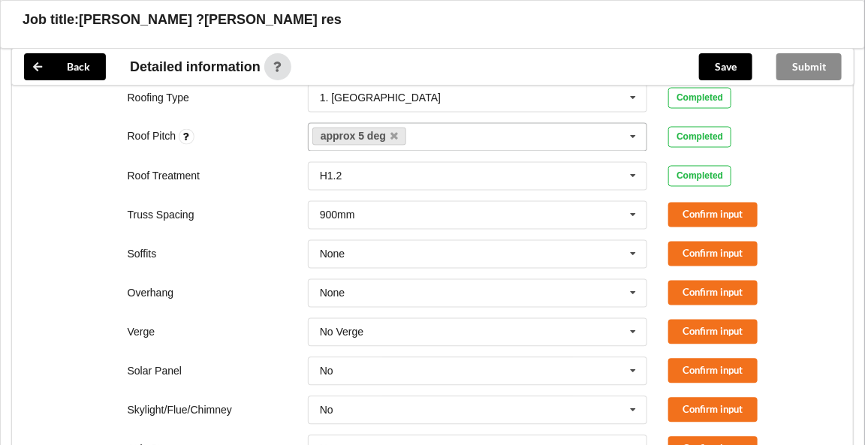
scroll to position [879, 0]
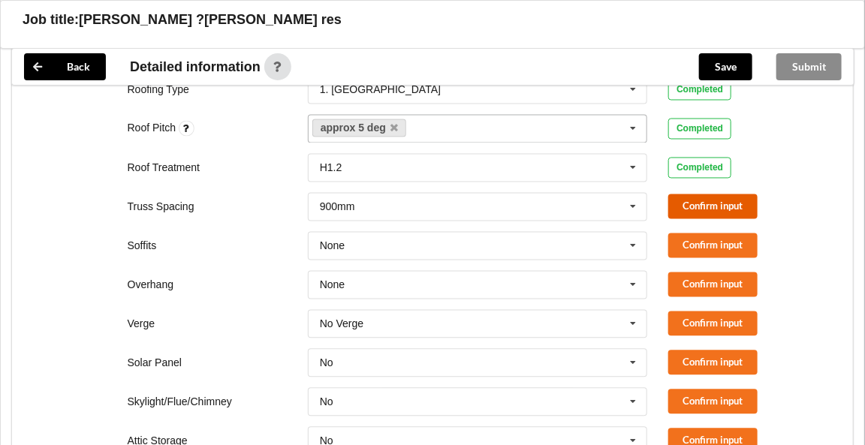
click at [714, 198] on button "Confirm input" at bounding box center [712, 206] width 89 height 25
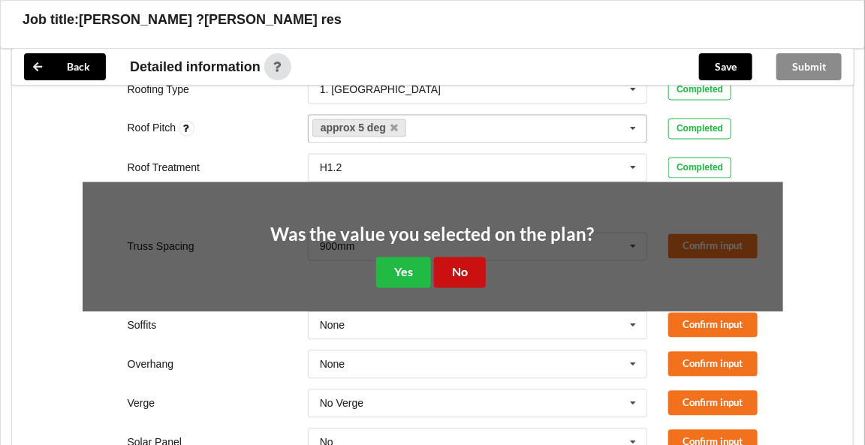
click at [469, 264] on button "No" at bounding box center [460, 273] width 52 height 31
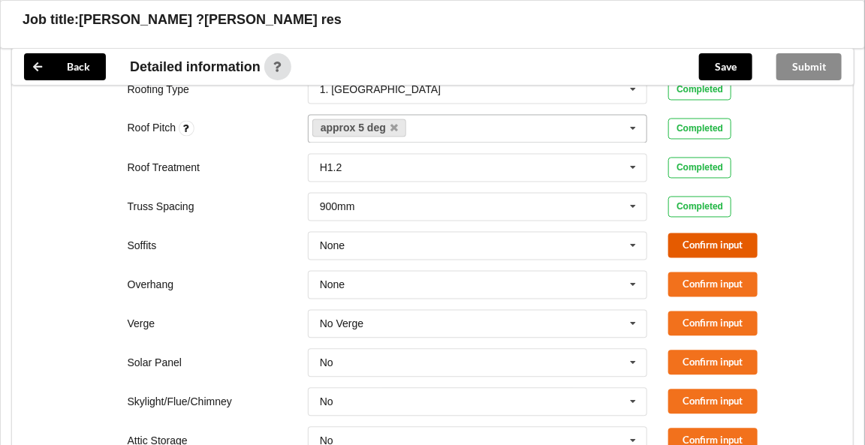
click at [692, 245] on button "Confirm input" at bounding box center [712, 246] width 89 height 25
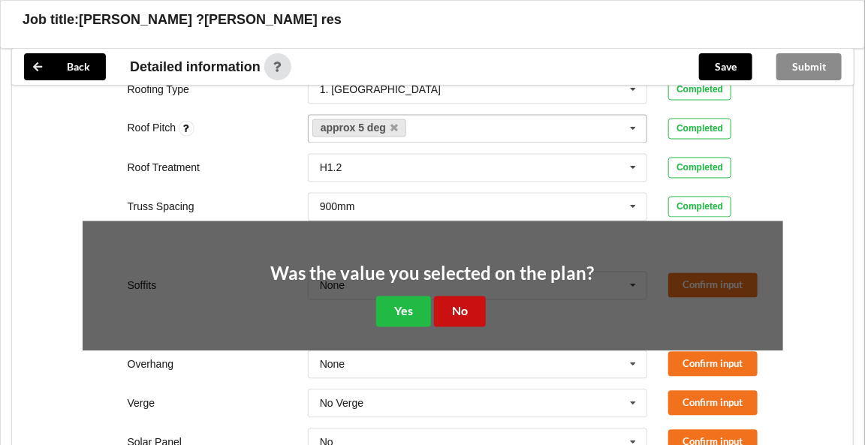
click at [471, 309] on button "No" at bounding box center [460, 312] width 52 height 31
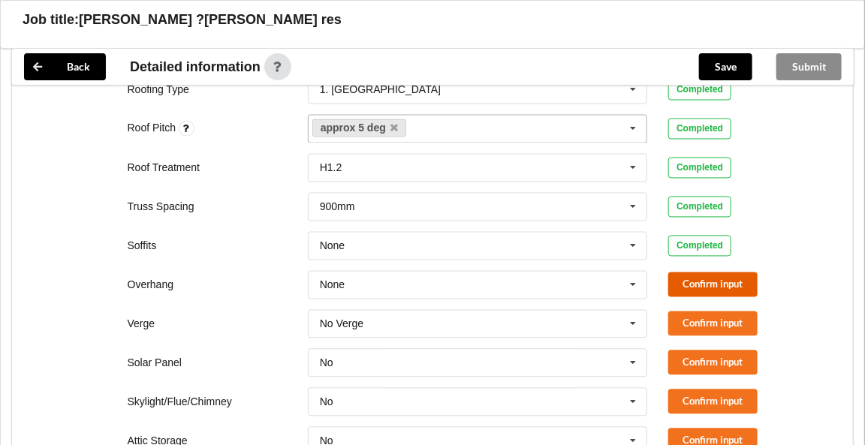
click at [724, 279] on button "Confirm input" at bounding box center [712, 285] width 89 height 25
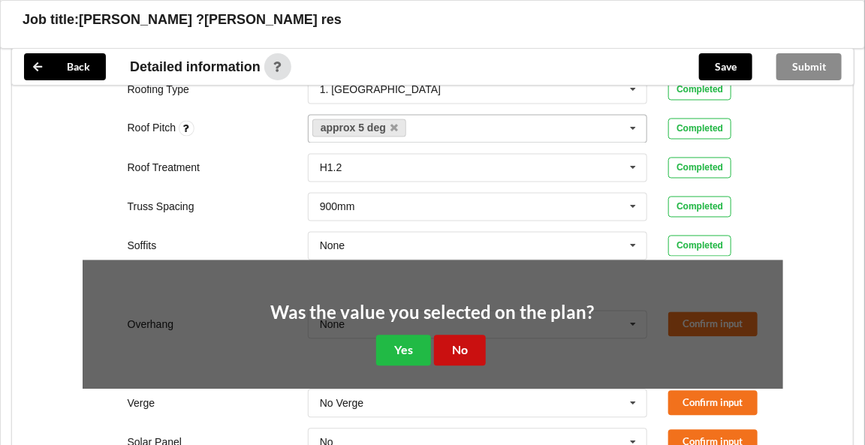
click at [475, 341] on button "No" at bounding box center [460, 351] width 52 height 31
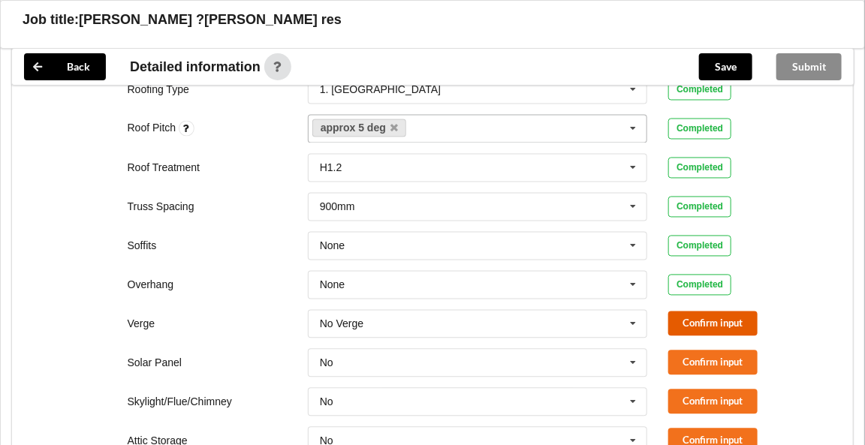
click at [685, 316] on button "Confirm input" at bounding box center [712, 324] width 89 height 25
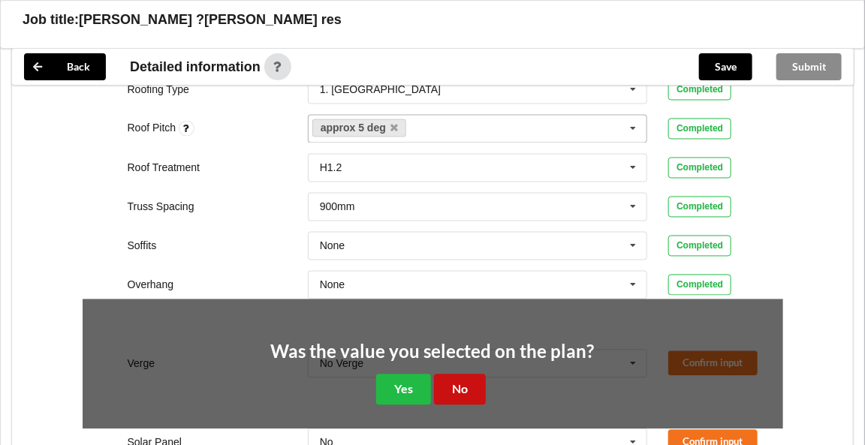
click at [473, 382] on button "No" at bounding box center [460, 390] width 52 height 31
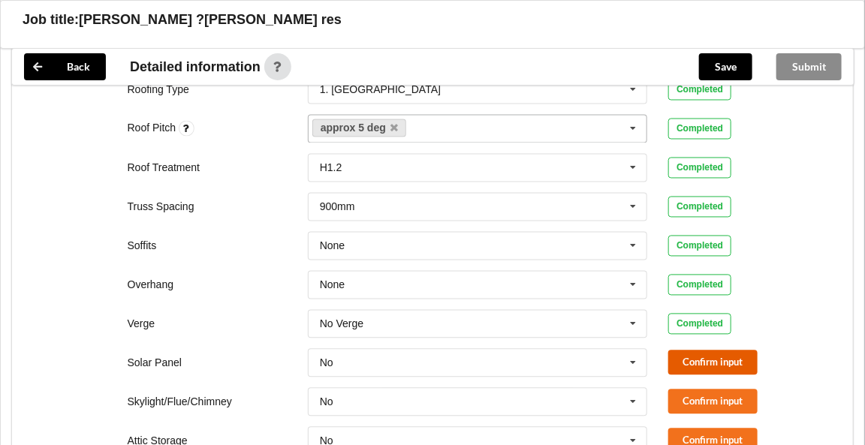
click at [694, 353] on button "Confirm input" at bounding box center [712, 363] width 89 height 25
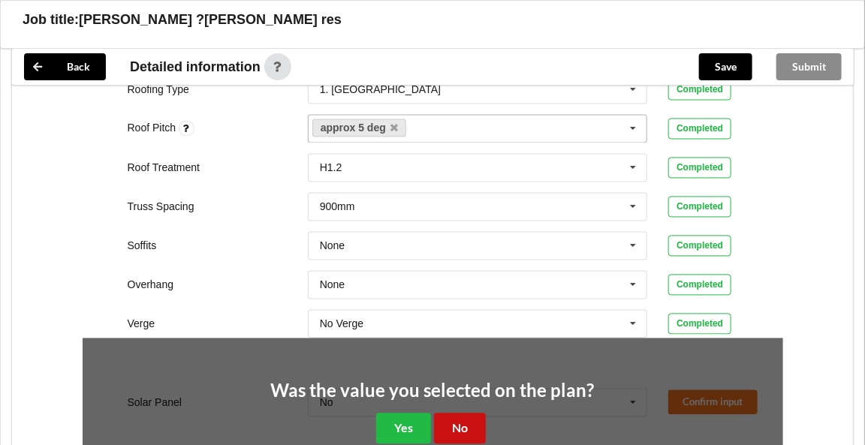
click at [480, 420] on button "No" at bounding box center [460, 429] width 52 height 31
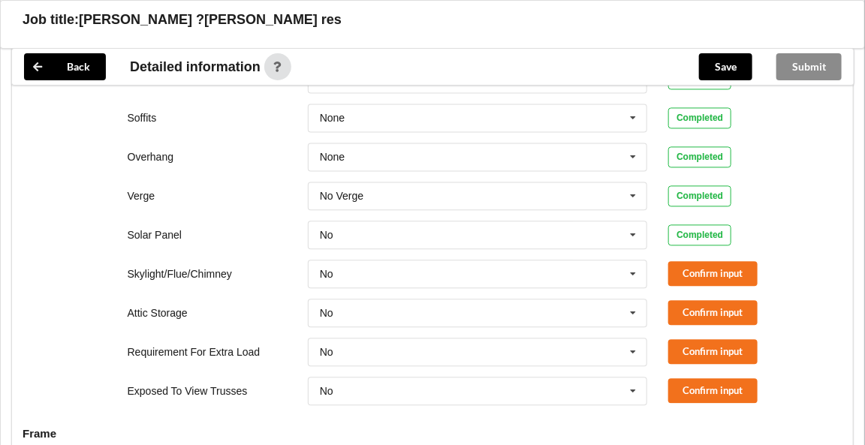
scroll to position [1038, 0]
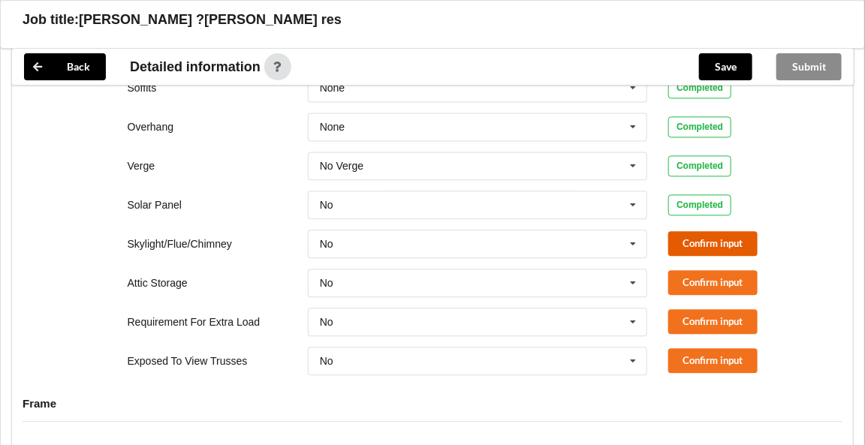
click at [716, 240] on button "Confirm input" at bounding box center [712, 243] width 89 height 25
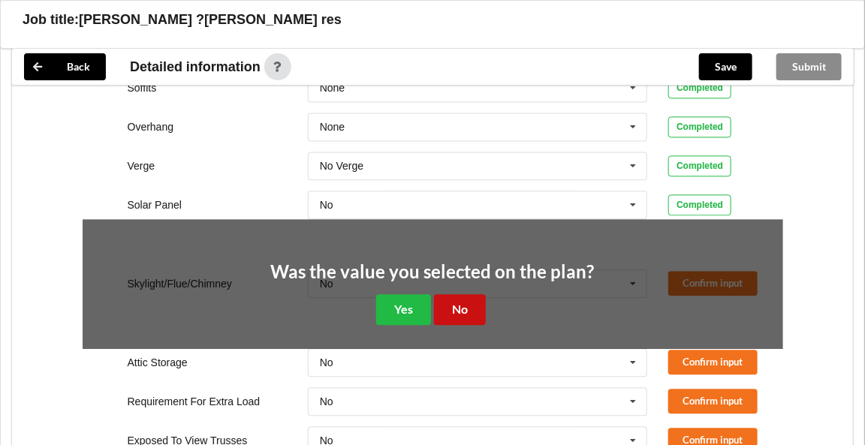
click at [475, 303] on button "No" at bounding box center [460, 309] width 52 height 31
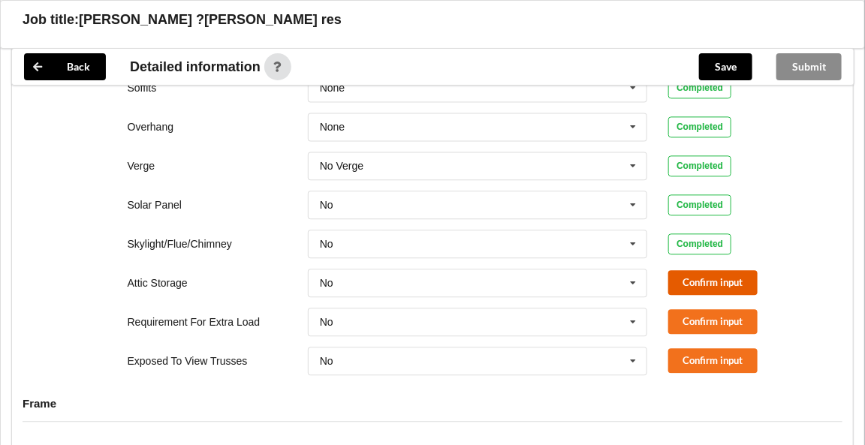
click at [684, 281] on button "Confirm input" at bounding box center [712, 282] width 89 height 25
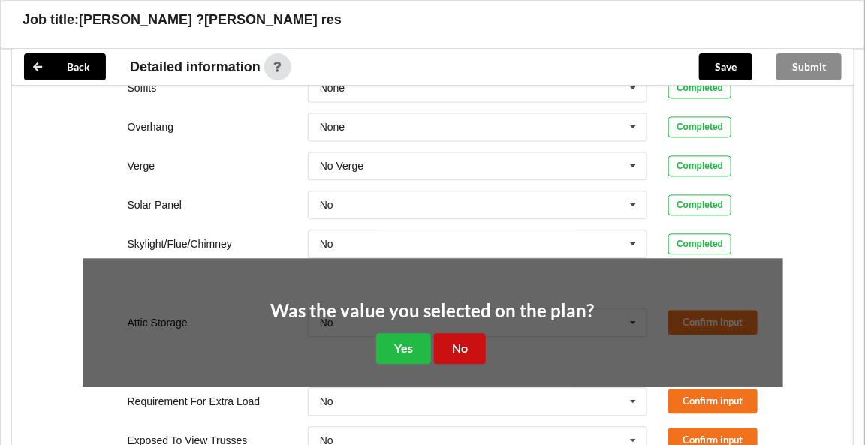
click at [469, 339] on button "No" at bounding box center [460, 348] width 52 height 31
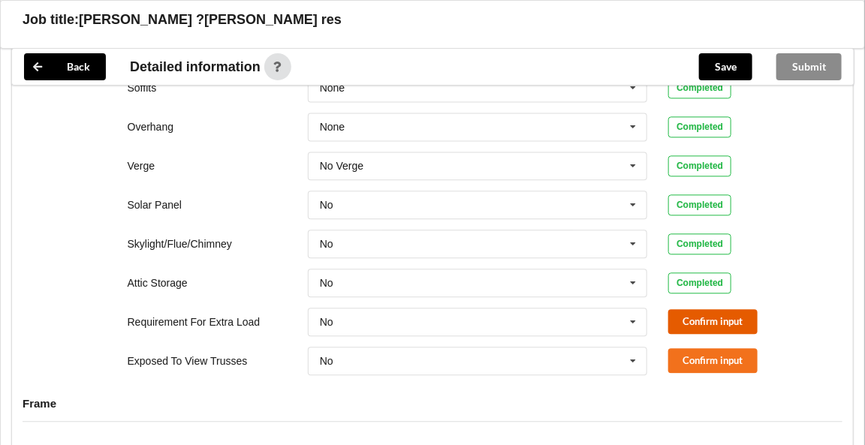
click at [677, 316] on button "Confirm input" at bounding box center [712, 321] width 89 height 25
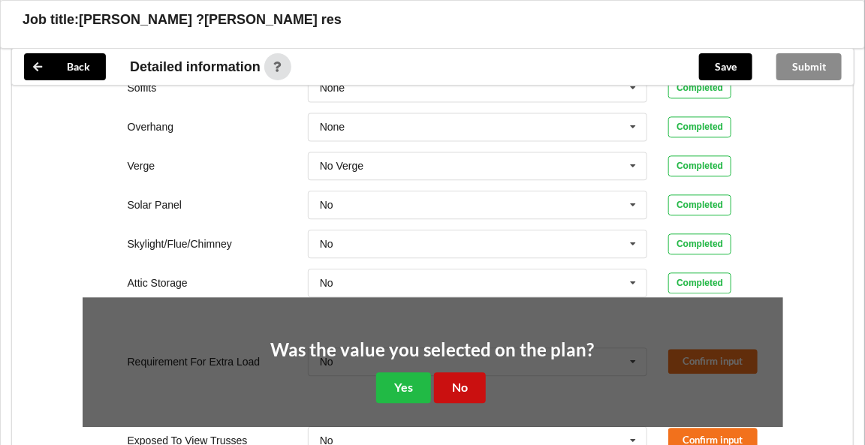
click at [465, 379] on button "No" at bounding box center [460, 387] width 52 height 31
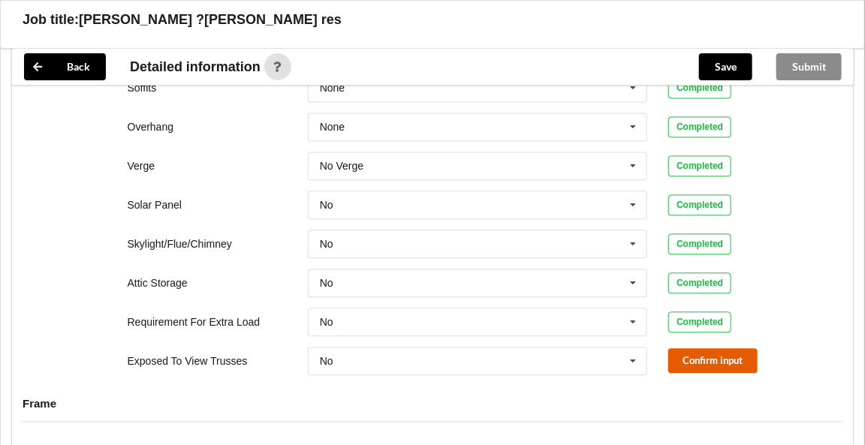
click at [696, 354] on button "Confirm input" at bounding box center [712, 360] width 89 height 25
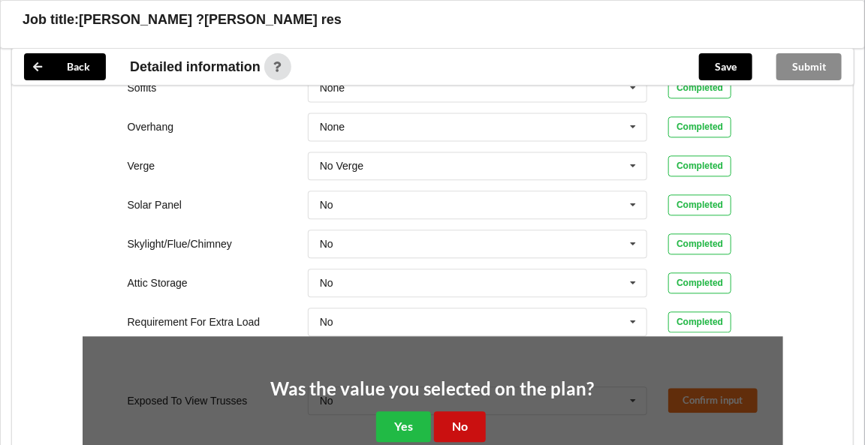
click at [453, 418] on button "No" at bounding box center [460, 427] width 52 height 31
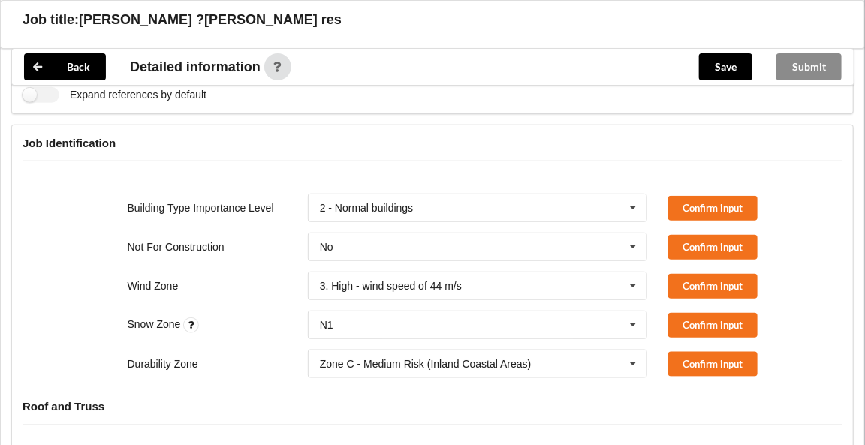
scroll to position [370, 0]
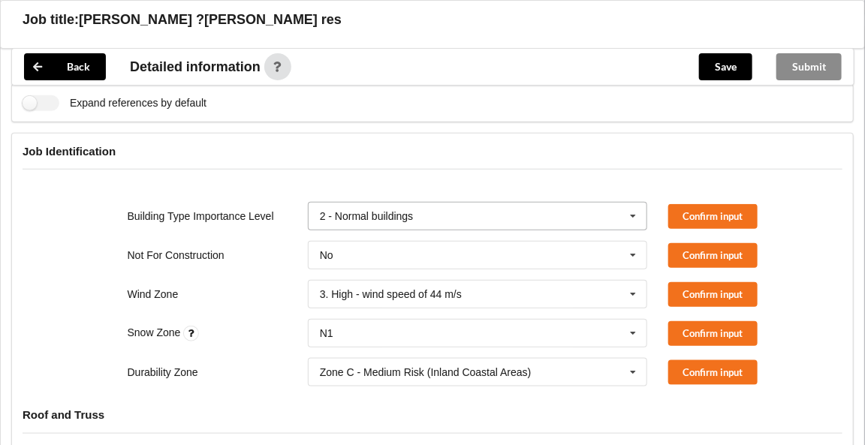
click at [634, 210] on icon at bounding box center [634, 217] width 23 height 28
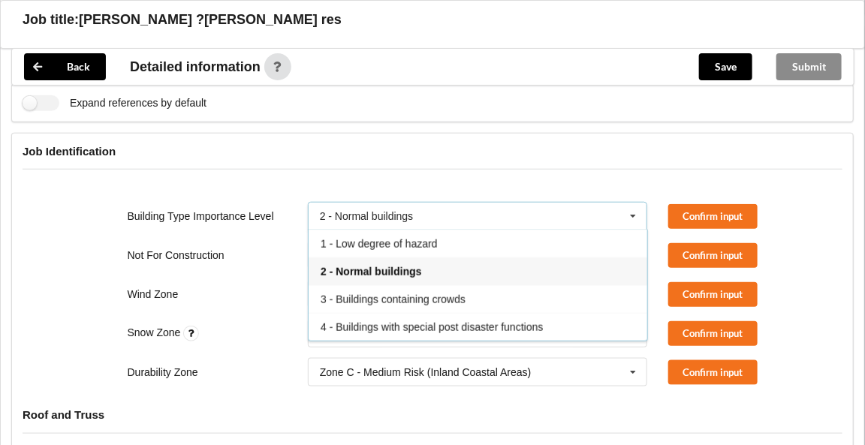
click at [393, 267] on span "2 - Normal buildings" at bounding box center [371, 272] width 101 height 12
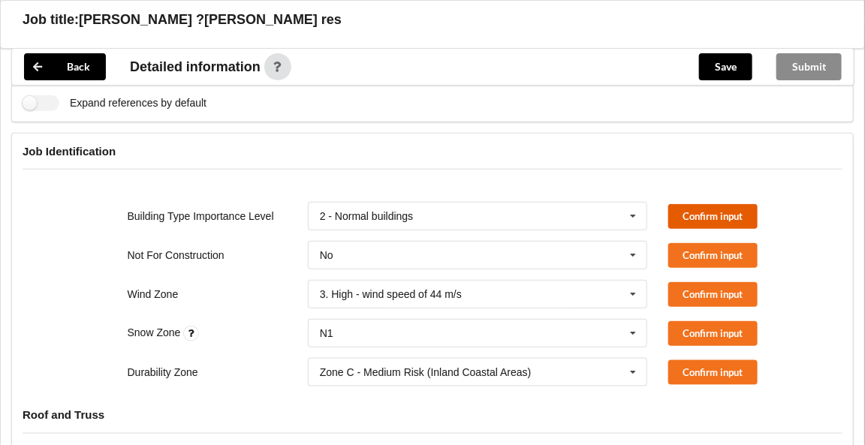
click at [686, 215] on button "Confirm input" at bounding box center [712, 216] width 89 height 25
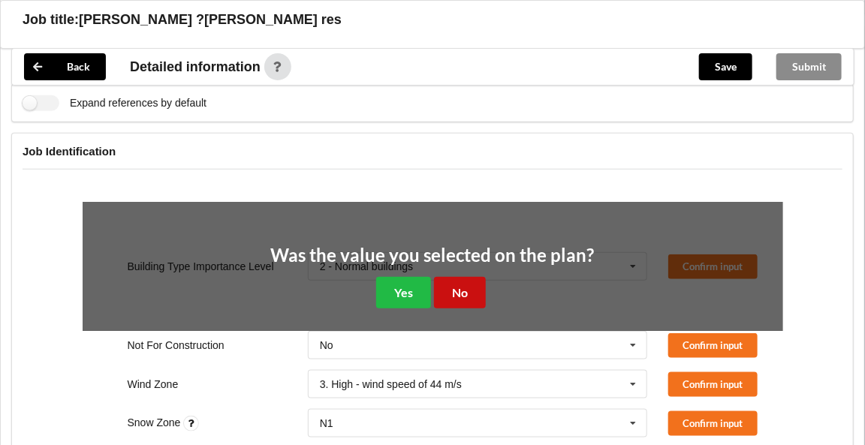
click at [462, 288] on button "No" at bounding box center [460, 292] width 52 height 31
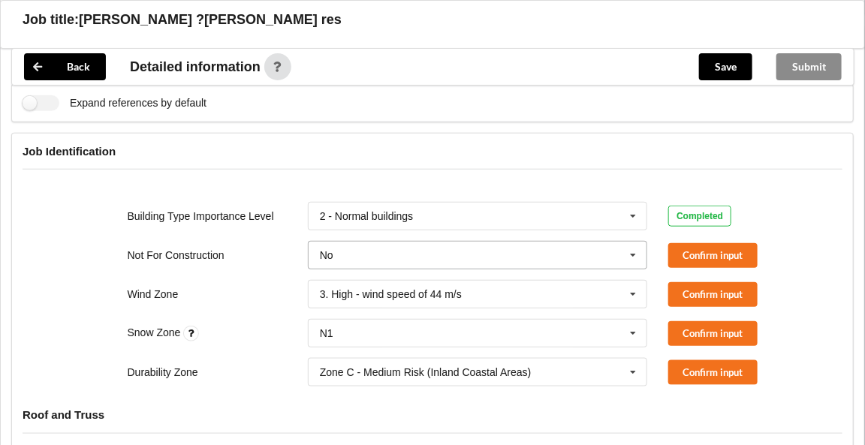
click at [636, 252] on icon at bounding box center [634, 256] width 23 height 28
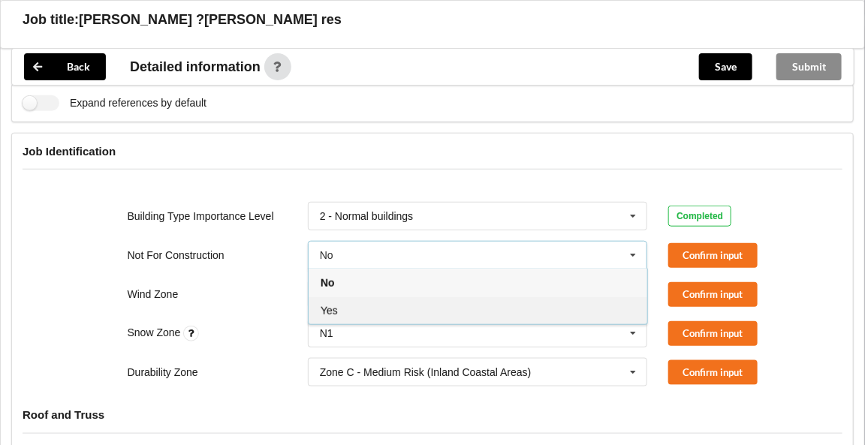
click at [345, 309] on div "Yes" at bounding box center [478, 311] width 339 height 28
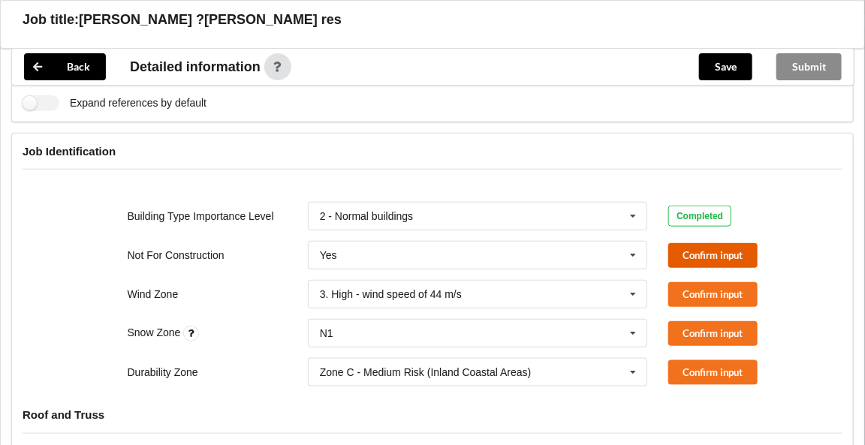
click at [724, 256] on button "Confirm input" at bounding box center [712, 255] width 89 height 25
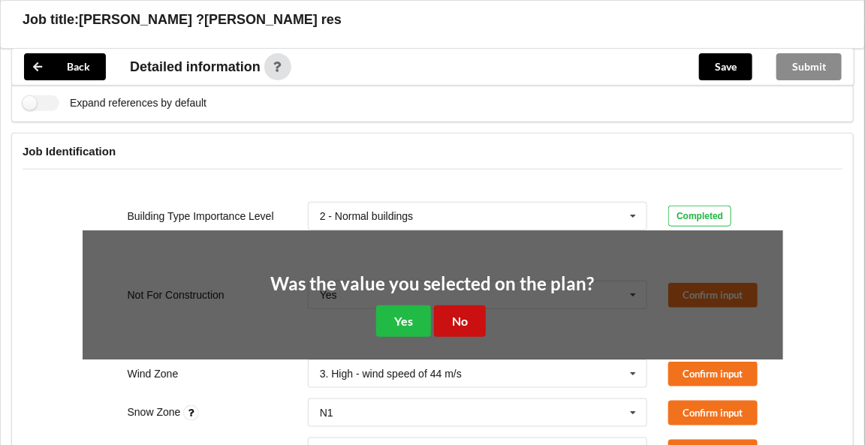
click at [474, 321] on button "No" at bounding box center [460, 321] width 52 height 31
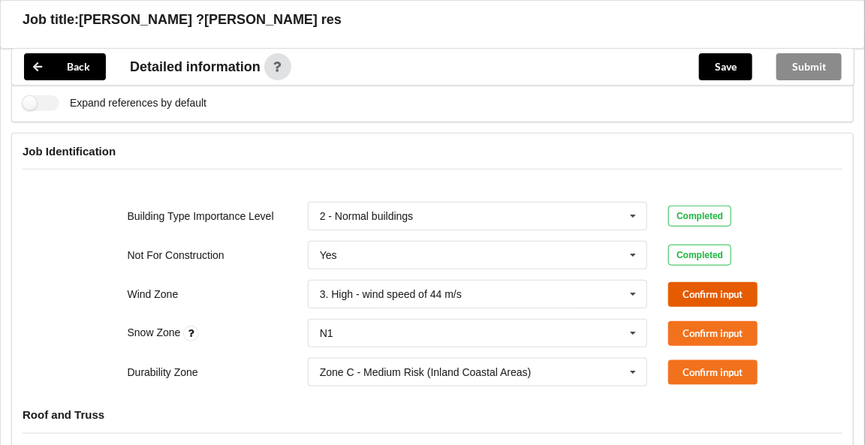
click at [690, 292] on button "Confirm input" at bounding box center [712, 294] width 89 height 25
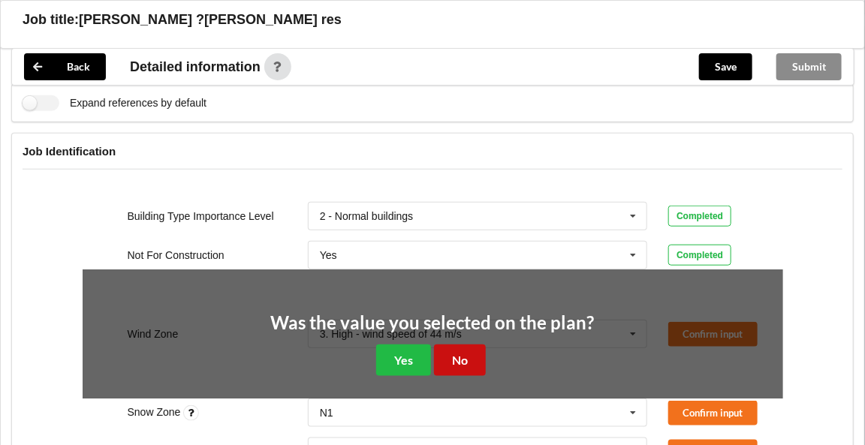
click at [456, 357] on button "No" at bounding box center [460, 360] width 52 height 31
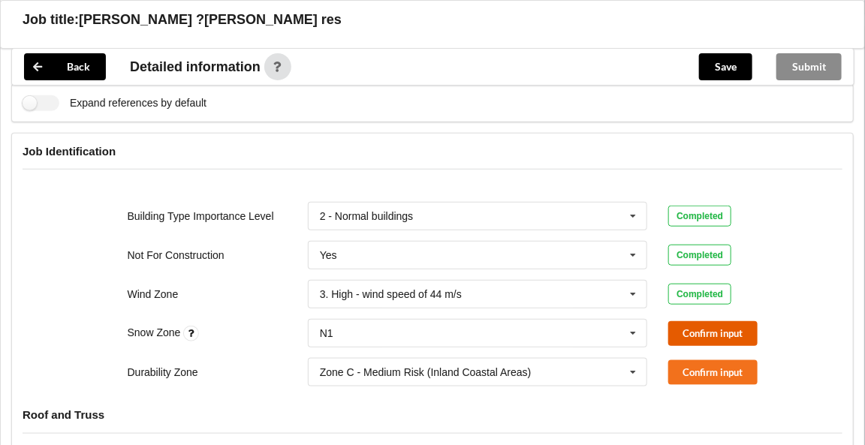
click at [677, 328] on button "Confirm input" at bounding box center [712, 333] width 89 height 25
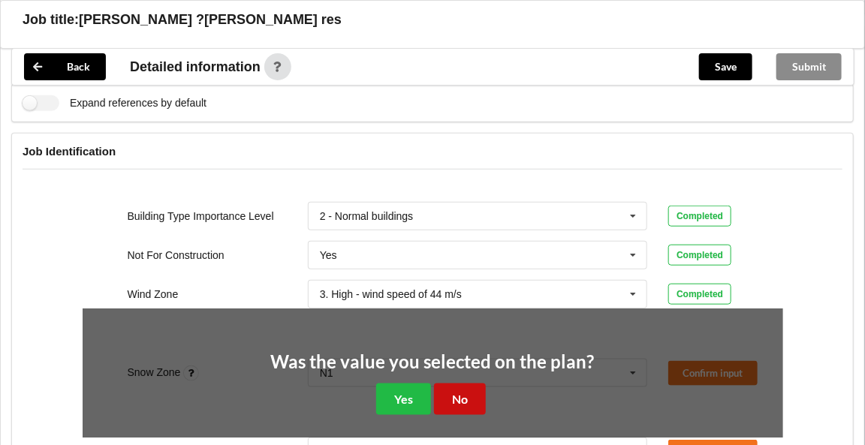
click at [464, 390] on button "No" at bounding box center [460, 399] width 52 height 31
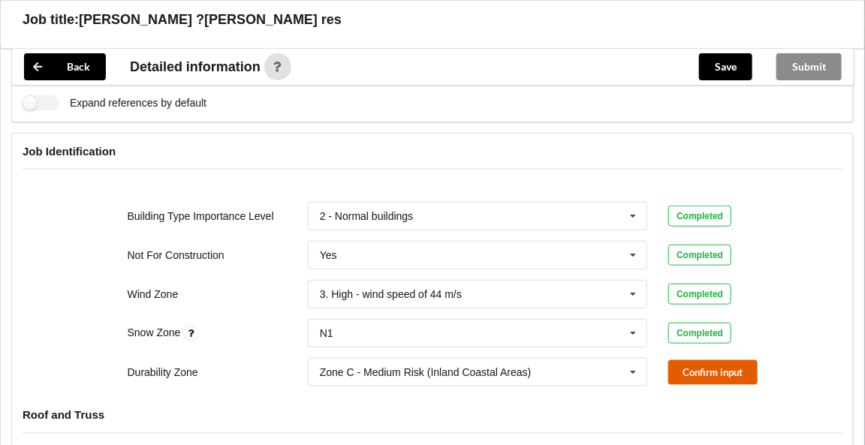
click at [699, 371] on button "Confirm input" at bounding box center [712, 372] width 89 height 25
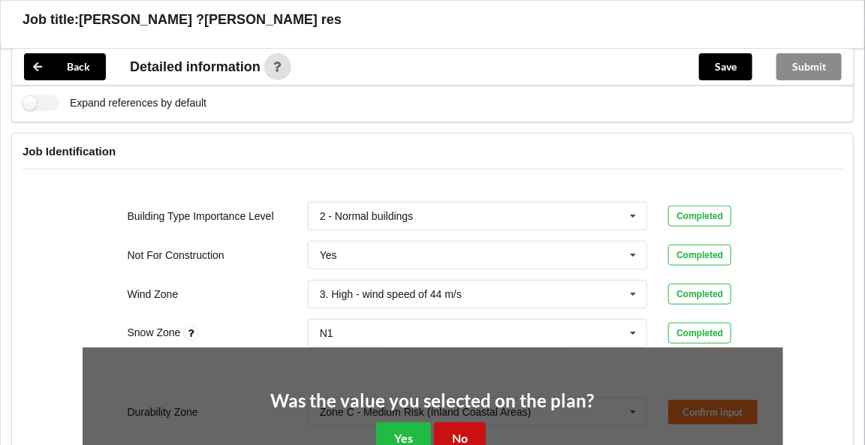
click at [470, 433] on button "No" at bounding box center [460, 438] width 52 height 31
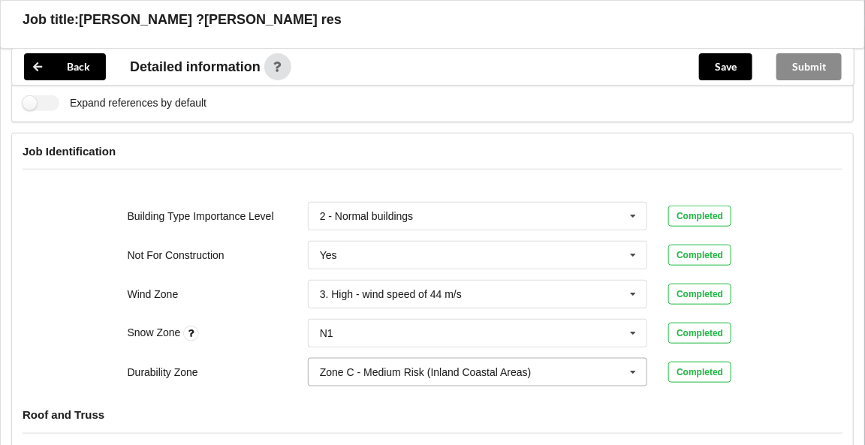
click at [633, 364] on icon at bounding box center [634, 373] width 23 height 28
click at [813, 321] on div "Building Type Importance Level 2 - Normal buildings 1 - Low degree of hazard 2 …" at bounding box center [432, 294] width 841 height 206
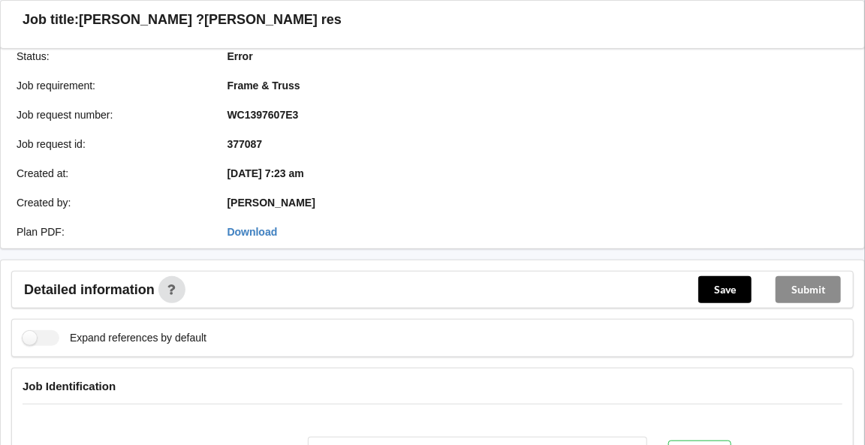
scroll to position [53, 0]
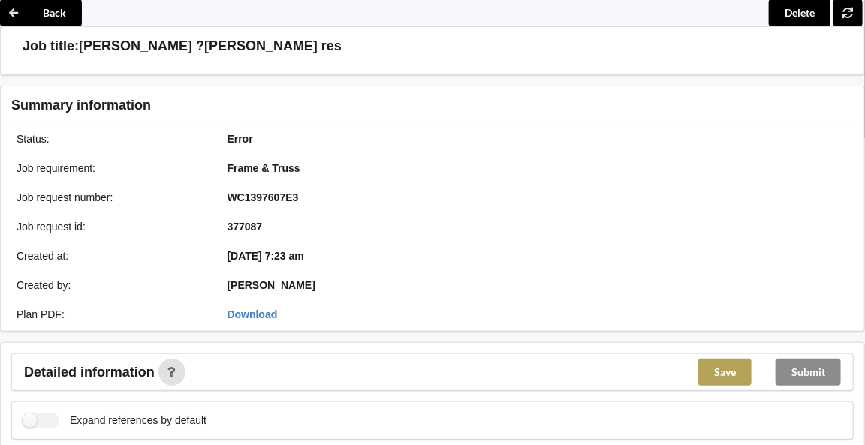
click at [718, 372] on button "Save" at bounding box center [724, 372] width 53 height 27
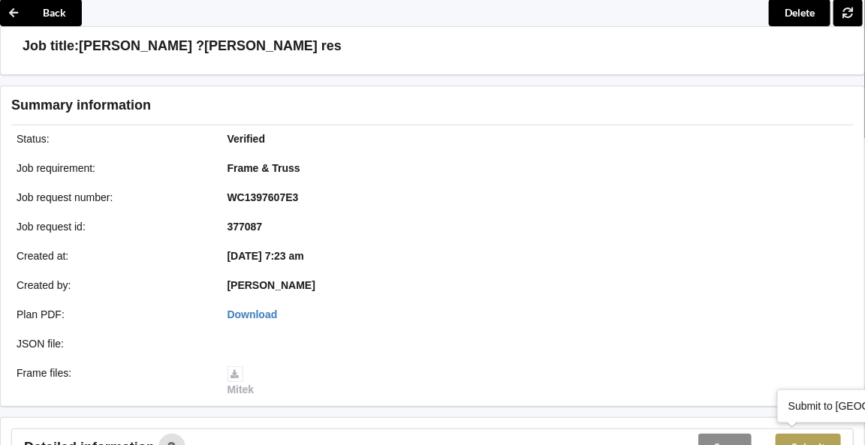
click at [807, 438] on button "Submit" at bounding box center [808, 447] width 65 height 27
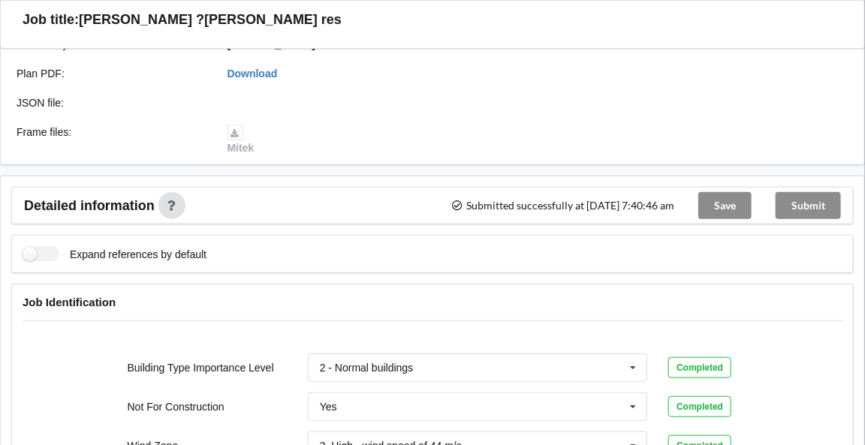
scroll to position [0, 0]
